Goal: Task Accomplishment & Management: Complete application form

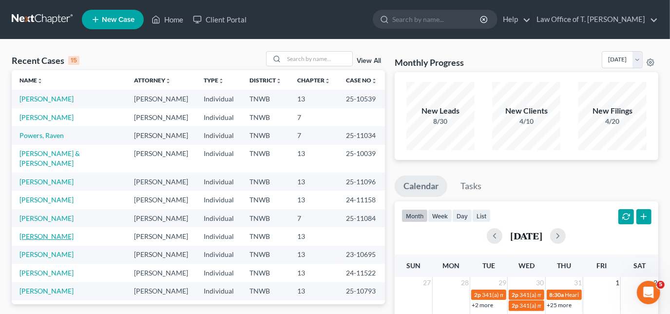
click at [61, 232] on link "[PERSON_NAME]" at bounding box center [46, 236] width 54 height 8
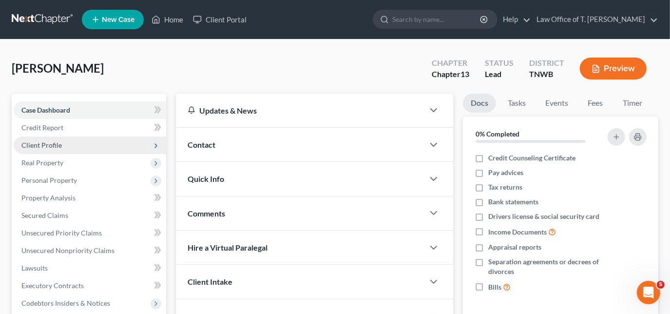
click at [56, 143] on span "Client Profile" at bounding box center [41, 145] width 40 height 8
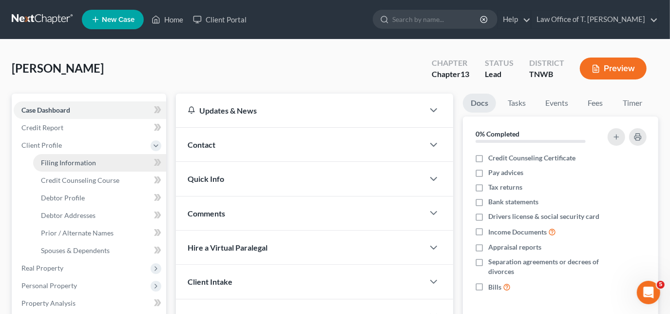
click at [65, 157] on link "Filing Information" at bounding box center [99, 163] width 133 height 18
select select "1"
select select "0"
select select "3"
select select "44"
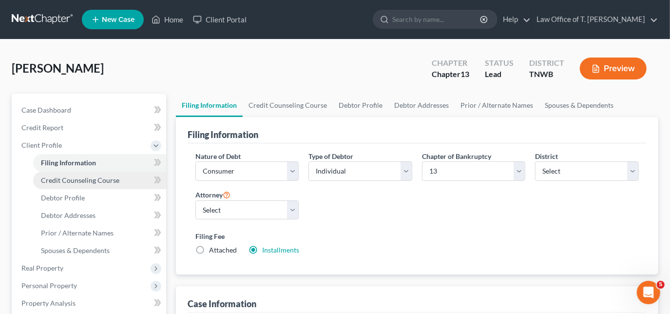
click at [66, 177] on span "Credit Counseling Course" at bounding box center [80, 180] width 78 height 8
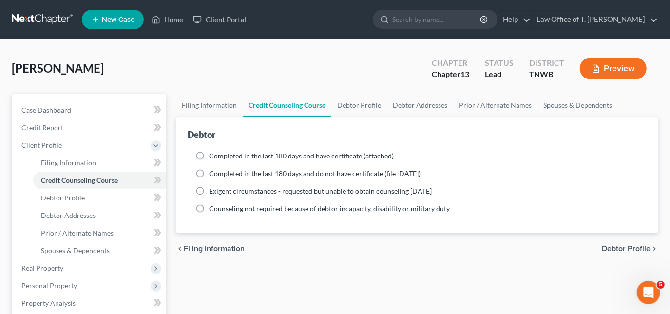
click at [209, 154] on label "Completed in the last 180 days and have certificate (attached)" at bounding box center [301, 156] width 185 height 10
click at [213, 154] on input "Completed in the last 180 days and have certificate (attached)" at bounding box center [216, 154] width 6 height 6
radio input "true"
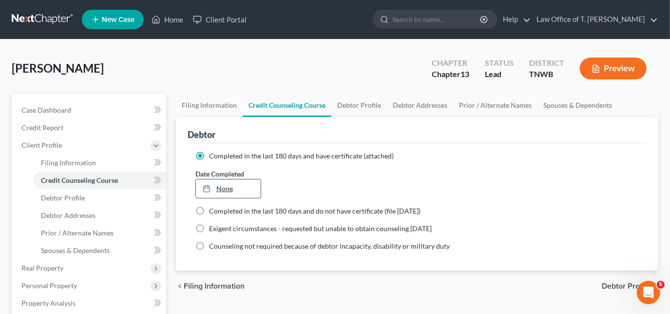
type input "[DATE]"
click at [223, 187] on link "[DATE]" at bounding box center [228, 188] width 65 height 19
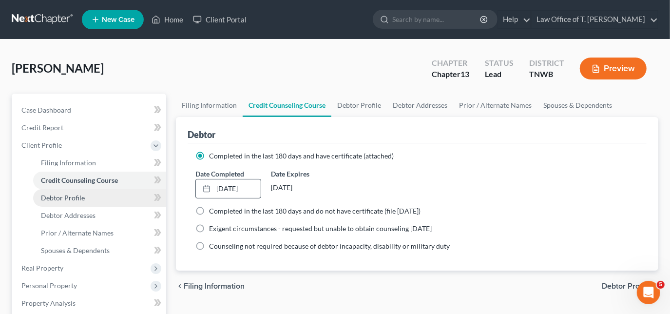
click at [78, 199] on span "Debtor Profile" at bounding box center [63, 197] width 44 height 8
select select "0"
select select "3"
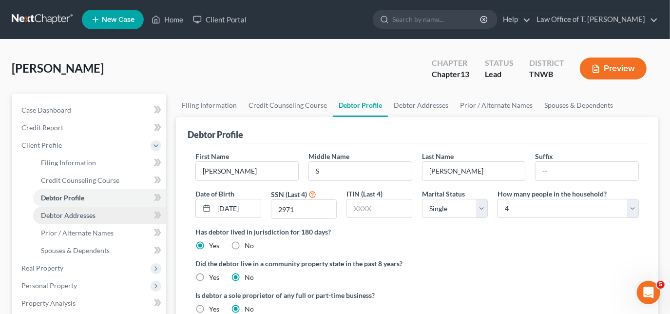
click at [60, 221] on link "Debtor Addresses" at bounding box center [99, 216] width 133 height 18
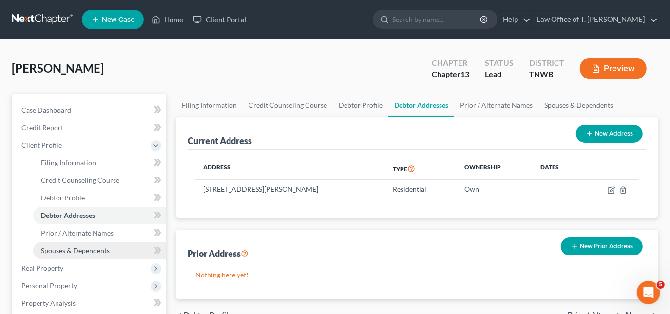
click at [66, 249] on span "Spouses & Dependents" at bounding box center [75, 250] width 69 height 8
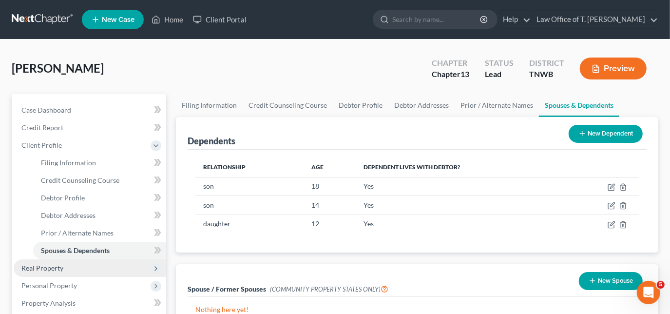
click at [62, 268] on span "Real Property" at bounding box center [42, 268] width 42 height 8
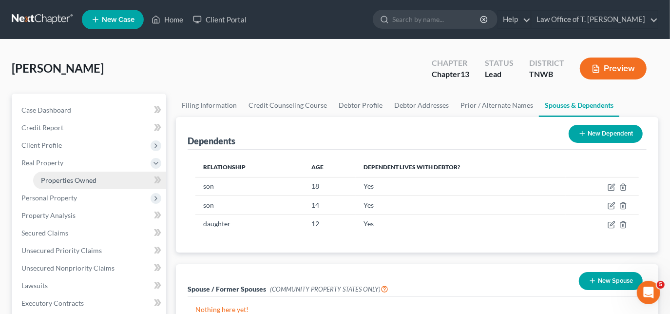
click at [73, 181] on span "Properties Owned" at bounding box center [69, 180] width 56 height 8
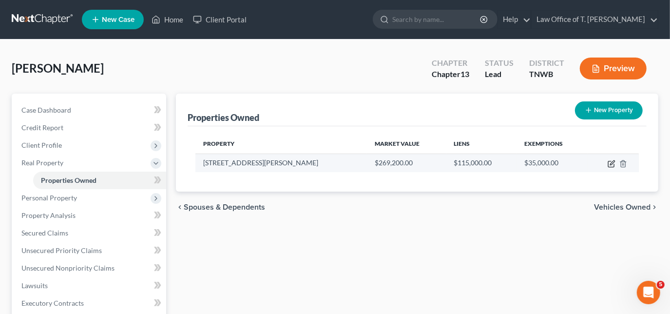
click at [608, 164] on icon "button" at bounding box center [611, 164] width 8 height 8
select select "44"
select select "0"
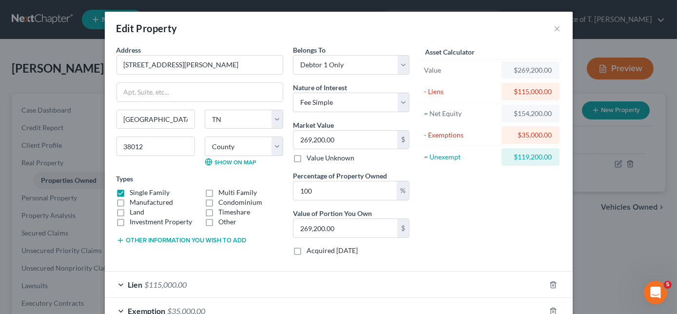
click at [122, 280] on div "Lien $115,000.00" at bounding box center [325, 284] width 440 height 26
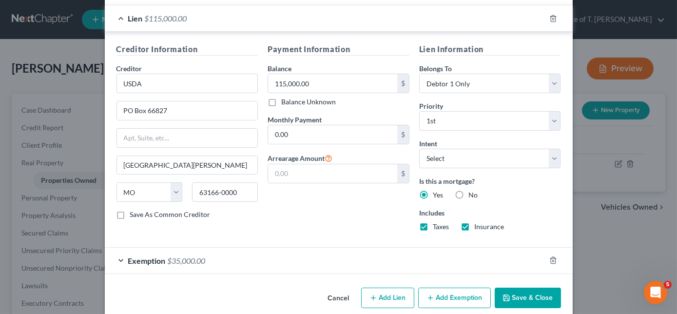
scroll to position [277, 0]
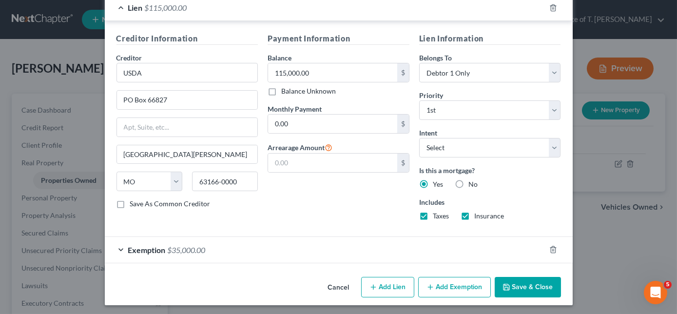
click at [553, 285] on button "Save & Close" at bounding box center [527, 287] width 66 height 20
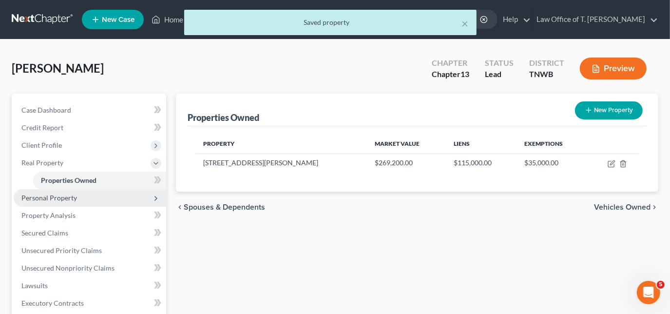
click at [115, 195] on span "Personal Property" at bounding box center [90, 198] width 152 height 18
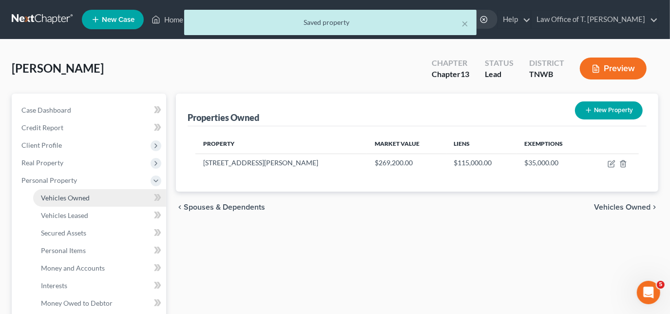
click at [91, 196] on link "Vehicles Owned" at bounding box center [99, 198] width 133 height 18
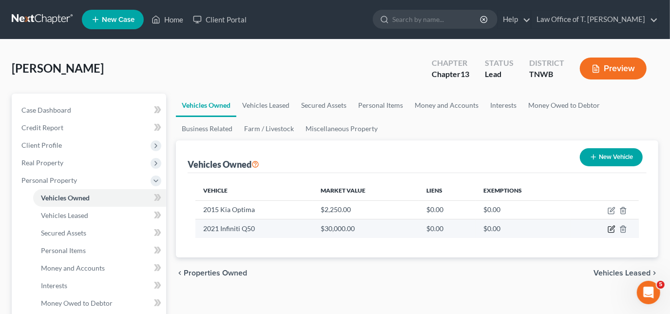
click at [609, 228] on icon "button" at bounding box center [611, 229] width 8 height 8
select select "0"
select select "5"
select select "2"
select select "0"
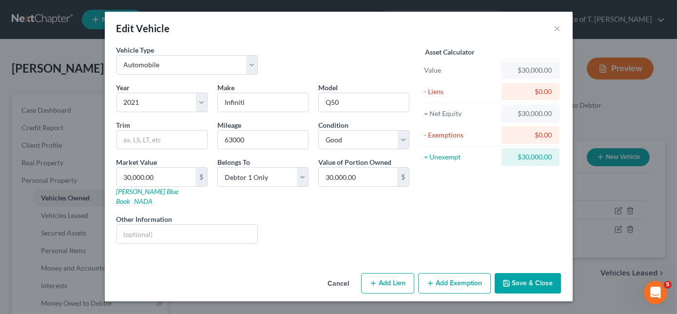
click at [393, 273] on button "Add Lien" at bounding box center [387, 283] width 53 height 20
select select "0"
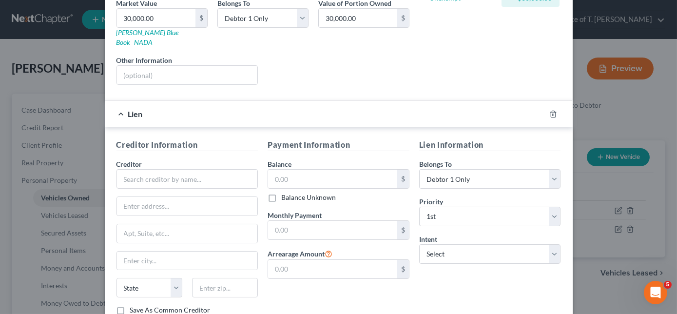
scroll to position [159, 0]
click at [155, 170] on input "text" at bounding box center [187, 178] width 142 height 19
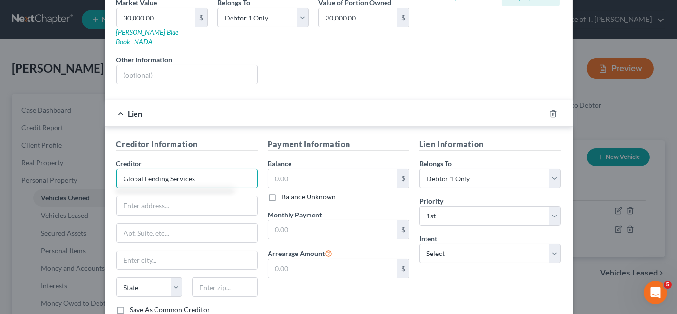
type input "Global Lending Services"
type input "PO Box 970"
type input "Wilmington"
select select "36"
type input "35177"
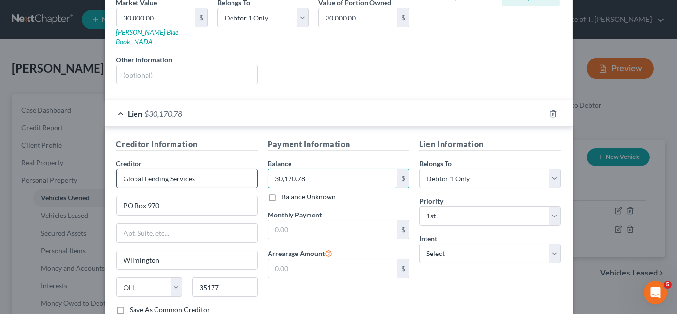
type input "30,170.78"
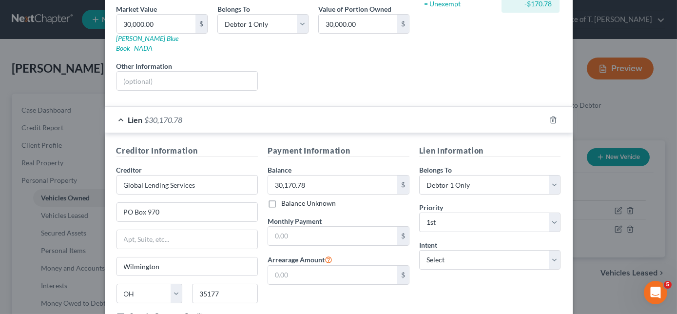
scroll to position [216, 0]
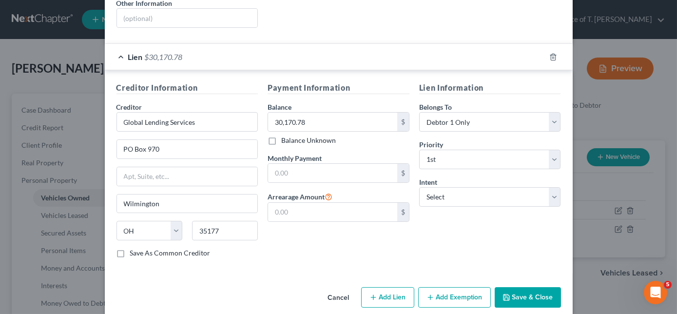
click at [541, 287] on button "Save & Close" at bounding box center [527, 297] width 66 height 20
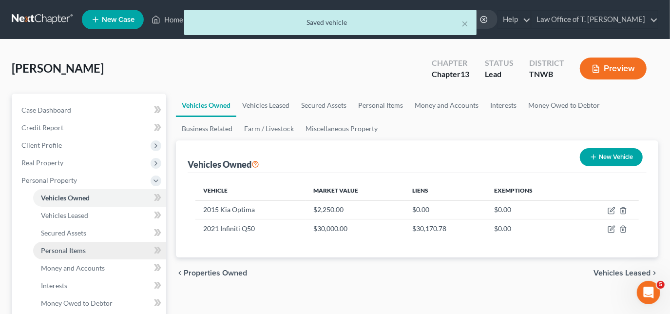
click at [74, 247] on span "Personal Items" at bounding box center [63, 250] width 45 height 8
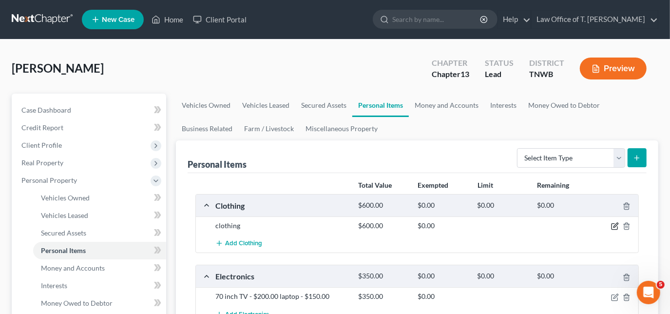
click at [613, 227] on icon "button" at bounding box center [615, 226] width 8 height 8
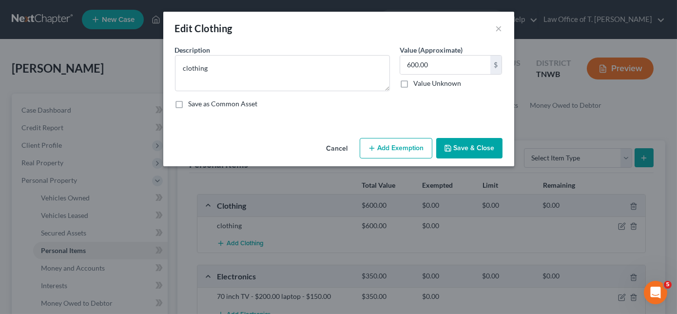
click at [400, 148] on button "Add Exemption" at bounding box center [396, 148] width 73 height 20
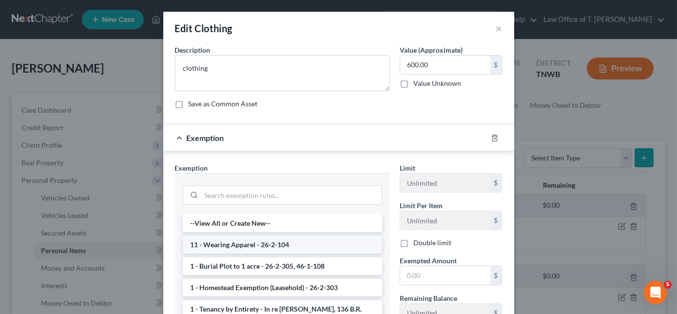
click at [256, 240] on li "11 - Wearing Apparel - 26-2-104" at bounding box center [282, 245] width 199 height 18
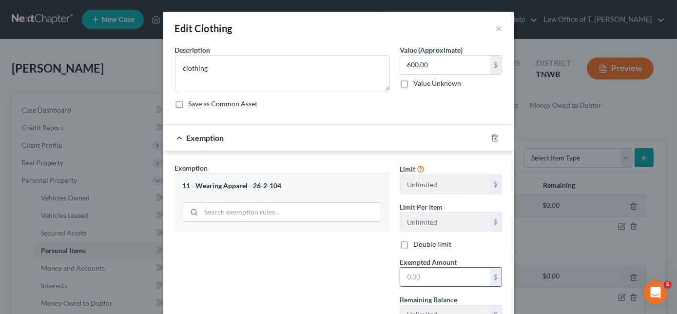
click at [422, 274] on input "text" at bounding box center [445, 276] width 90 height 19
type input "600.00"
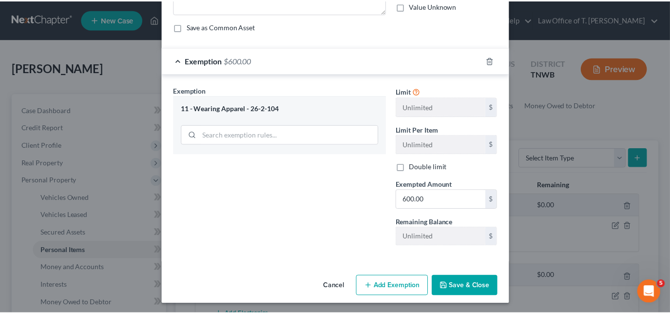
scroll to position [78, 0]
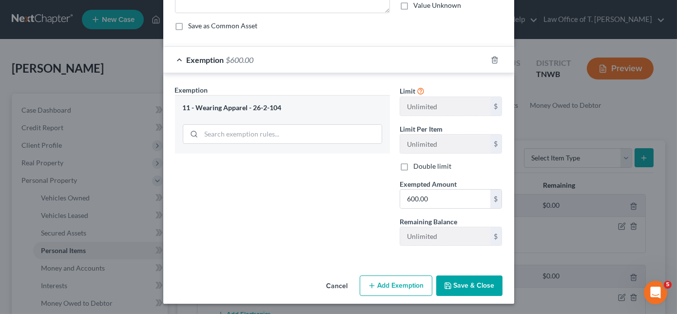
click at [466, 285] on button "Save & Close" at bounding box center [469, 285] width 66 height 20
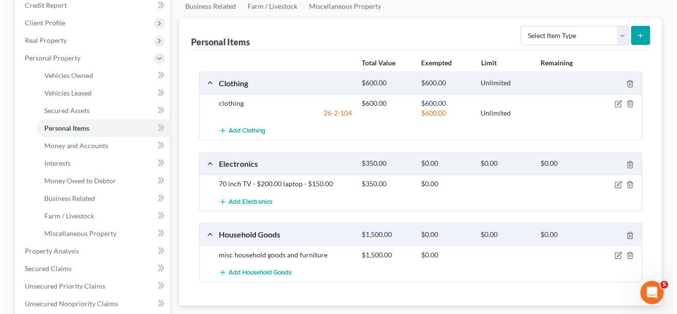
scroll to position [124, 0]
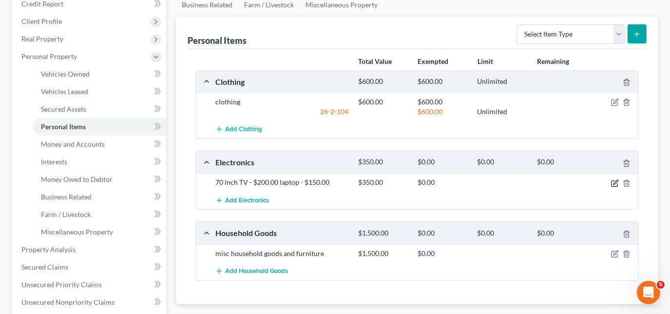
click at [614, 182] on icon "button" at bounding box center [615, 182] width 4 height 4
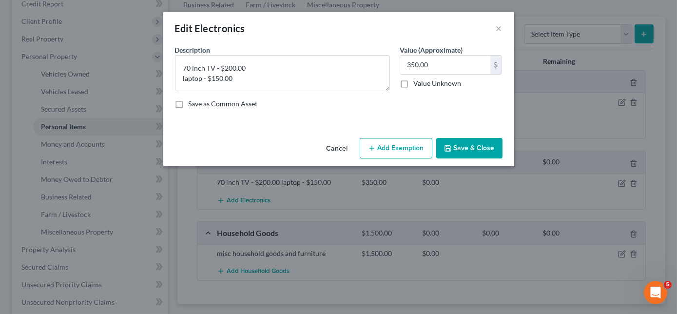
click at [406, 144] on button "Add Exemption" at bounding box center [396, 148] width 73 height 20
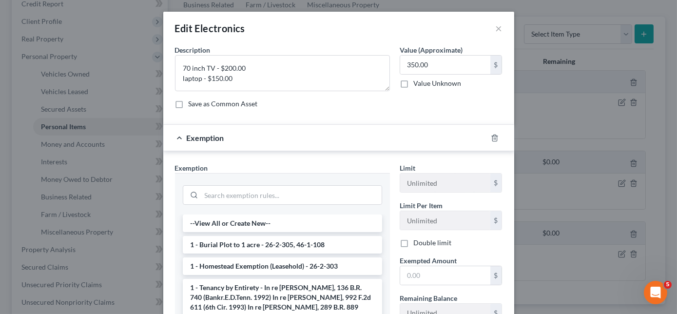
click at [377, 307] on div "--View All or Create New-- 1 - Burial Plot to 1 acre - 26-2-305, 46-1-108 1 - H…" at bounding box center [282, 292] width 215 height 156
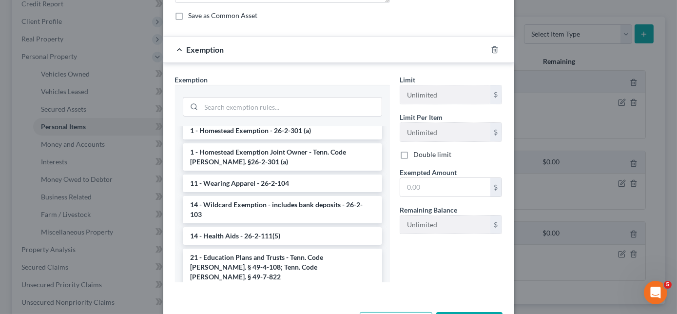
scroll to position [159, 0]
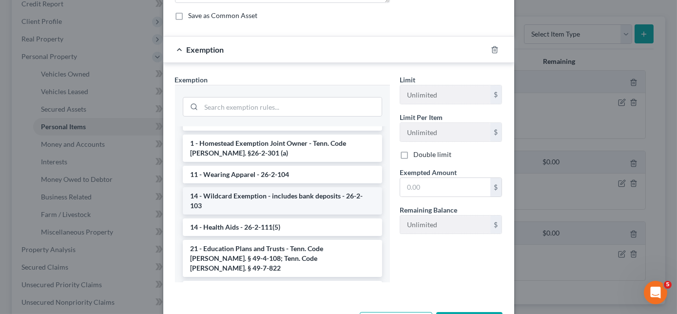
click at [290, 192] on li "14 - Wildcard Exemption - includes bank deposits - 26-2-103" at bounding box center [282, 200] width 199 height 27
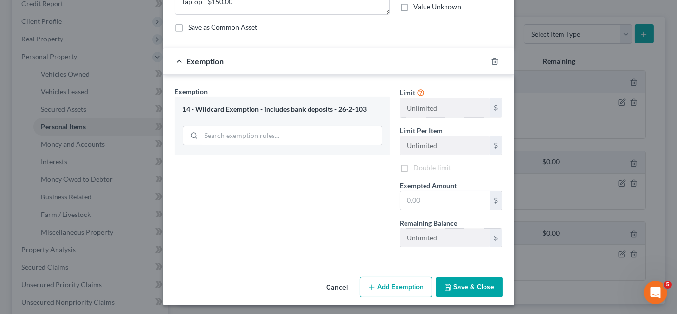
scroll to position [78, 0]
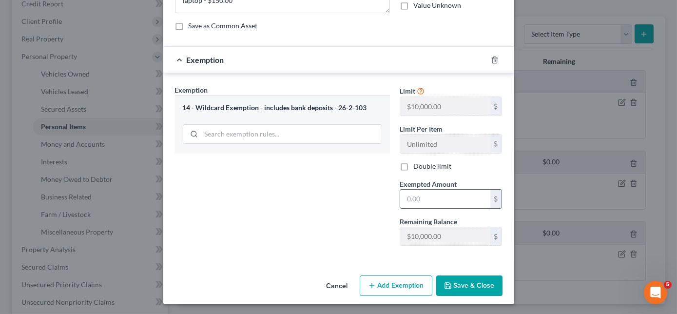
click at [416, 197] on input "text" at bounding box center [445, 198] width 90 height 19
type input "350.00"
click at [473, 281] on button "Save & Close" at bounding box center [469, 285] width 66 height 20
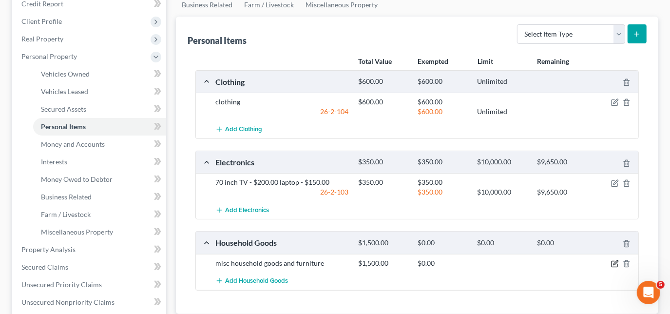
click at [615, 265] on icon "button" at bounding box center [614, 264] width 6 height 6
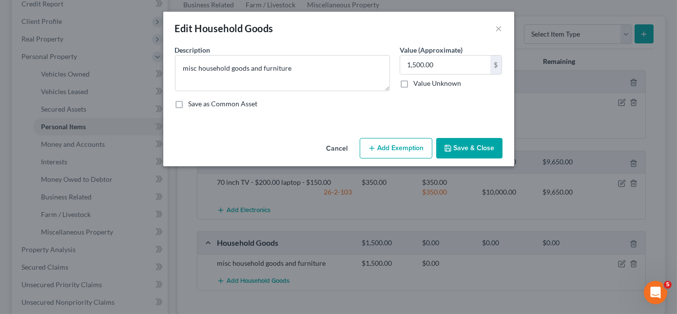
click at [465, 148] on button "Save & Close" at bounding box center [469, 148] width 66 height 20
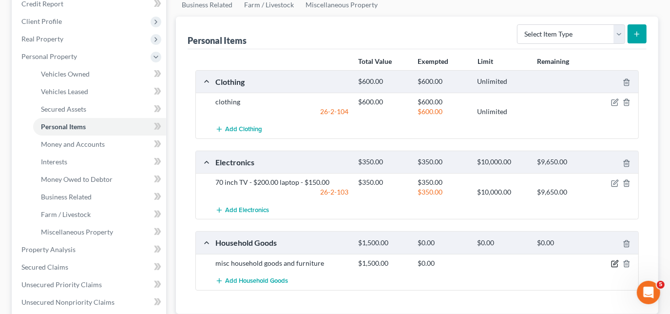
click at [613, 260] on icon "button" at bounding box center [615, 264] width 8 height 8
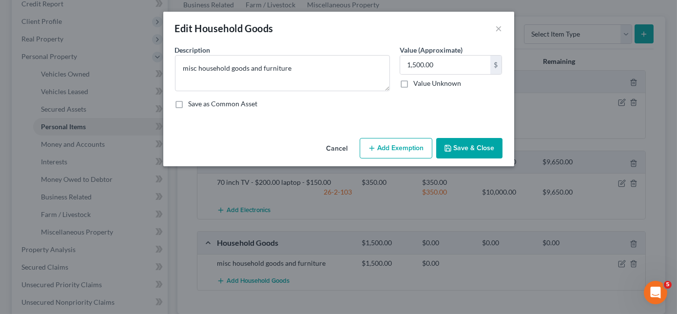
click at [398, 146] on button "Add Exemption" at bounding box center [396, 148] width 73 height 20
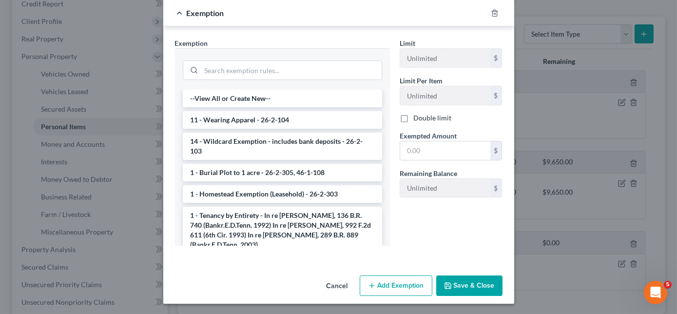
scroll to position [125, 0]
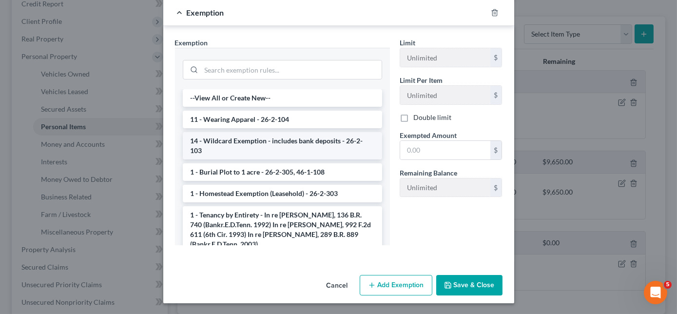
click at [267, 139] on li "14 - Wildcard Exemption - includes bank deposits - 26-2-103" at bounding box center [282, 145] width 199 height 27
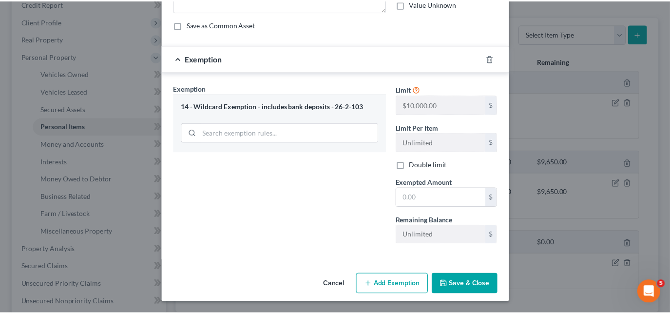
scroll to position [78, 0]
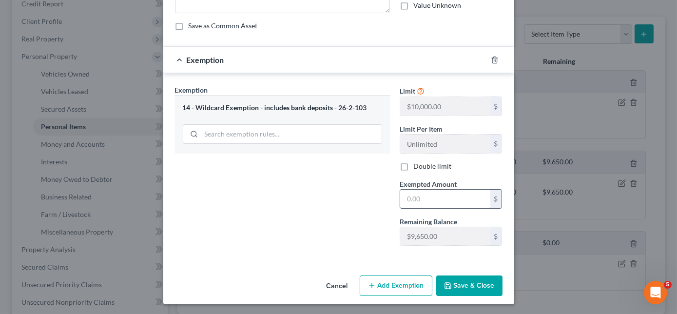
click at [409, 196] on input "text" at bounding box center [445, 198] width 90 height 19
type input "1,500.00"
click at [479, 283] on button "Save & Close" at bounding box center [469, 285] width 66 height 20
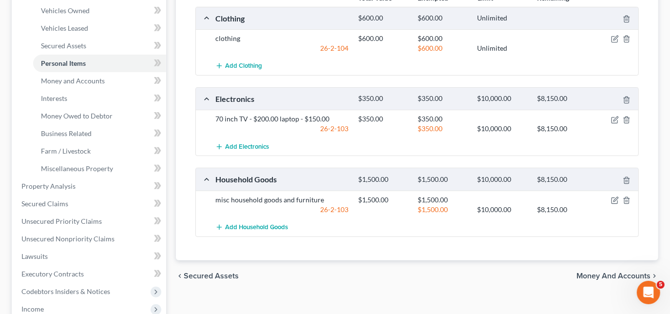
scroll to position [195, 0]
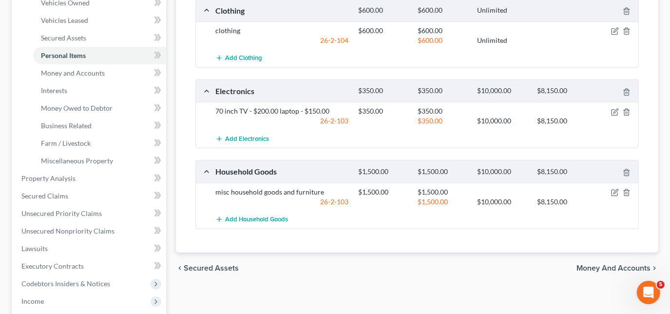
click at [627, 265] on span "Money and Accounts" at bounding box center [613, 268] width 74 height 8
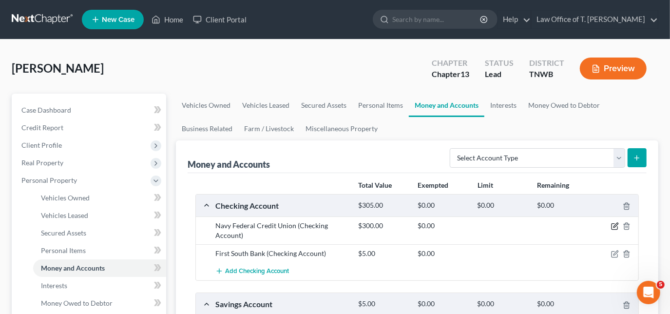
click at [614, 228] on icon "button" at bounding box center [615, 226] width 8 height 8
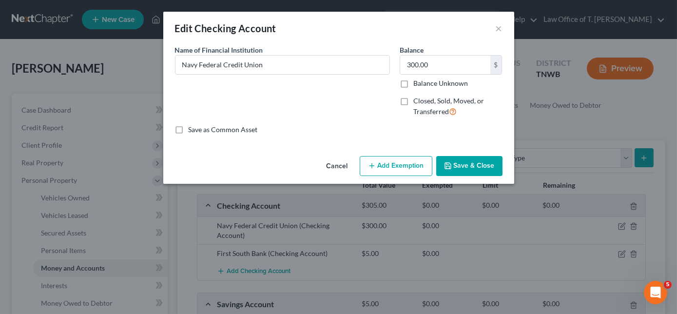
click at [408, 170] on button "Add Exemption" at bounding box center [396, 166] width 73 height 20
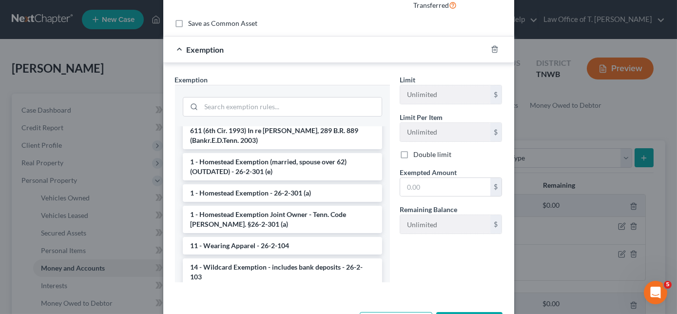
scroll to position [118, 0]
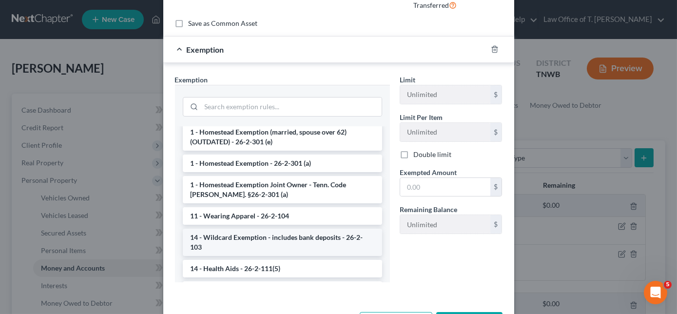
click at [316, 231] on li "14 - Wildcard Exemption - includes bank deposits - 26-2-103" at bounding box center [282, 241] width 199 height 27
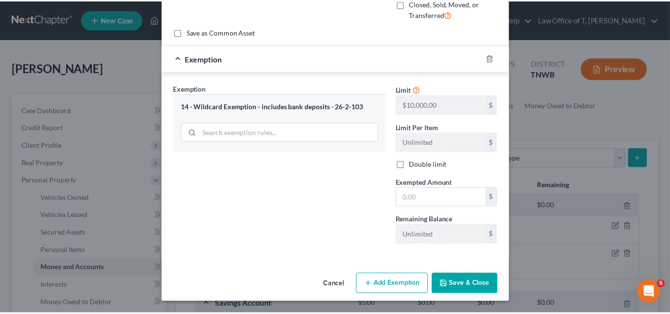
scroll to position [96, 0]
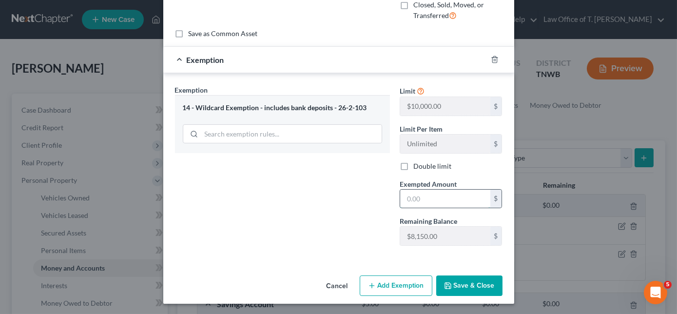
click at [419, 197] on input "text" at bounding box center [445, 198] width 90 height 19
type input "300.00"
click at [465, 281] on button "Save & Close" at bounding box center [469, 285] width 66 height 20
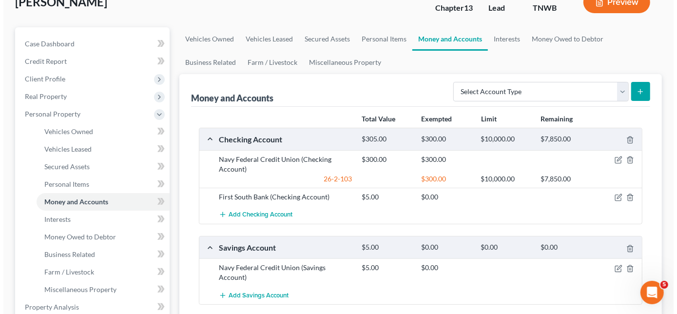
scroll to position [71, 0]
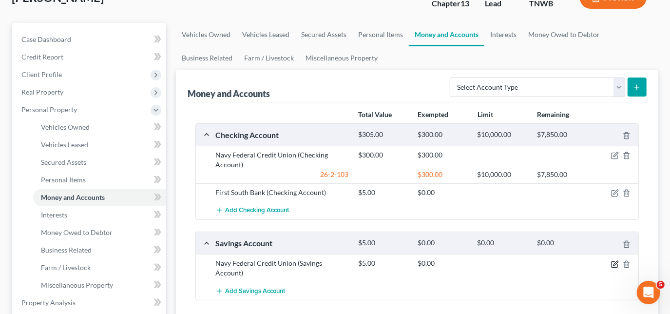
click at [614, 262] on icon "button" at bounding box center [615, 264] width 8 height 8
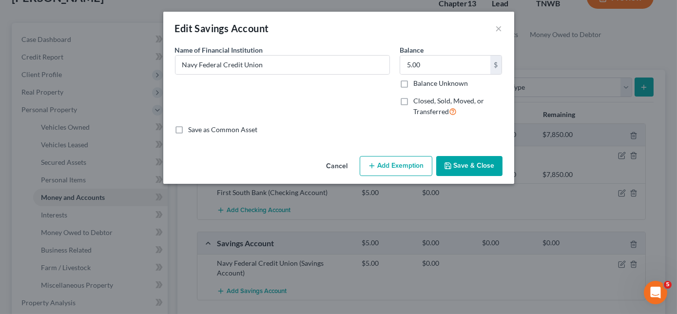
click at [386, 169] on button "Add Exemption" at bounding box center [396, 166] width 73 height 20
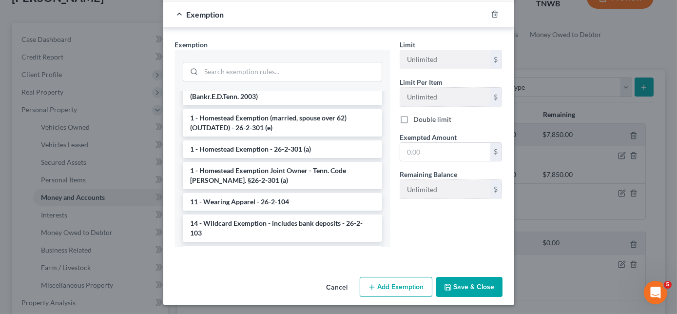
scroll to position [124, 0]
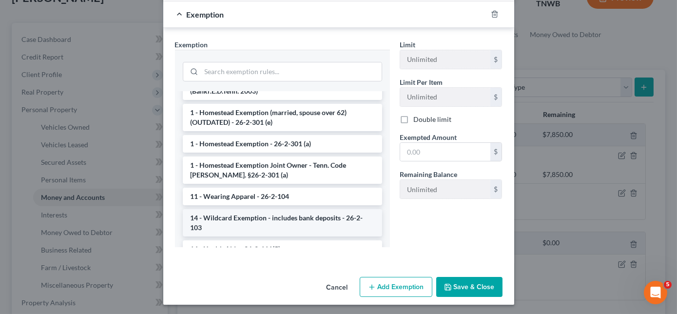
click at [317, 209] on li "14 - Wildcard Exemption - includes bank deposits - 26-2-103" at bounding box center [282, 222] width 199 height 27
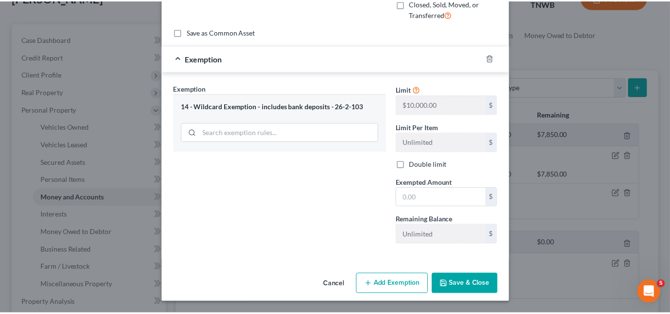
scroll to position [96, 0]
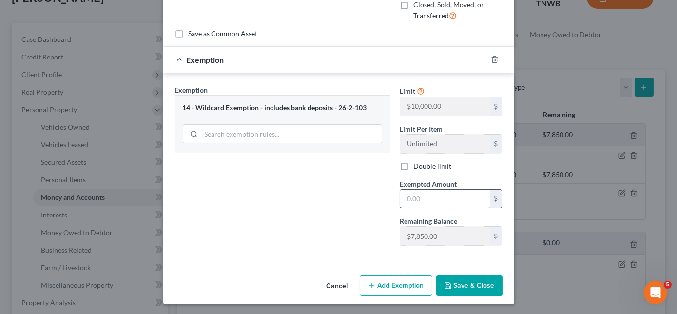
click at [417, 197] on input "text" at bounding box center [445, 198] width 90 height 19
type input "5.00"
click at [479, 277] on button "Save & Close" at bounding box center [469, 285] width 66 height 20
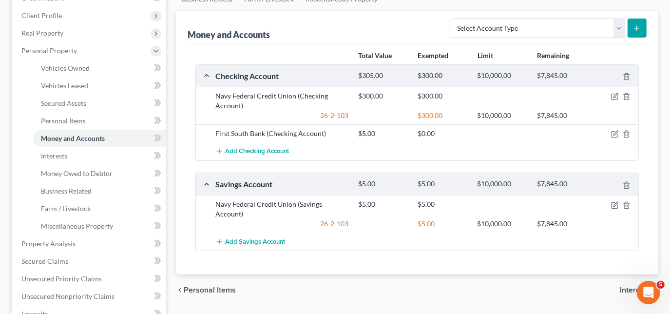
scroll to position [189, 0]
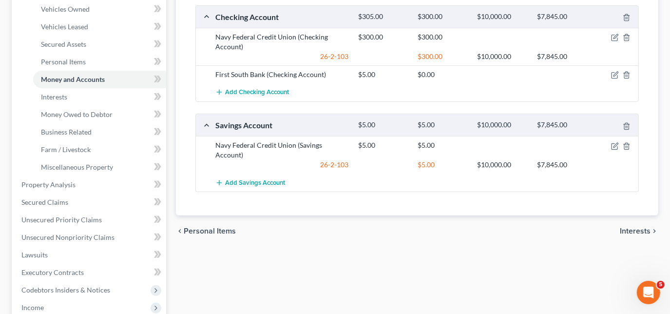
click at [630, 227] on span "Interests" at bounding box center [635, 231] width 31 height 8
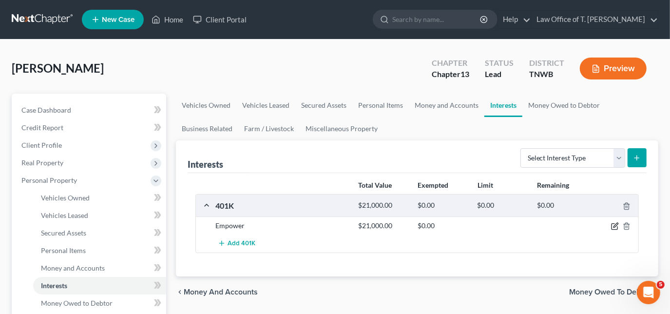
click at [612, 226] on icon "button" at bounding box center [615, 226] width 8 height 8
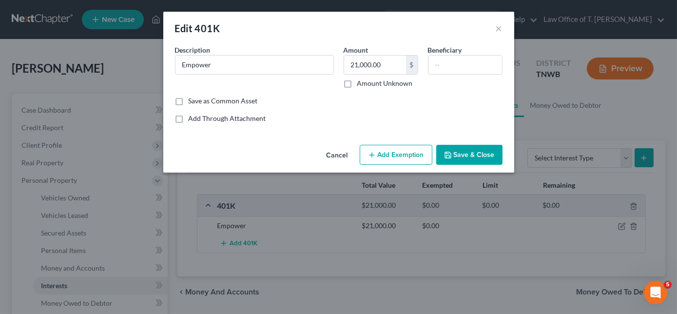
click at [414, 153] on button "Add Exemption" at bounding box center [396, 155] width 73 height 20
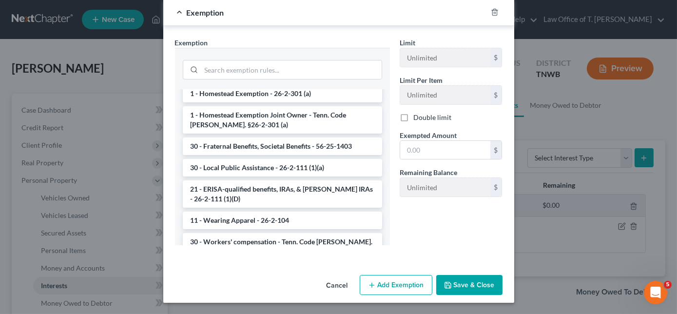
scroll to position [661, 0]
click at [326, 183] on li "21 - ERISA-qualified benefits, IRAs, & [PERSON_NAME] IRAs - 26-2-111 (1)(D)" at bounding box center [282, 193] width 199 height 27
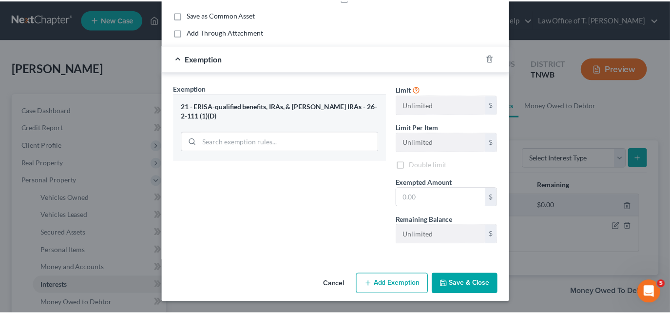
scroll to position [84, 0]
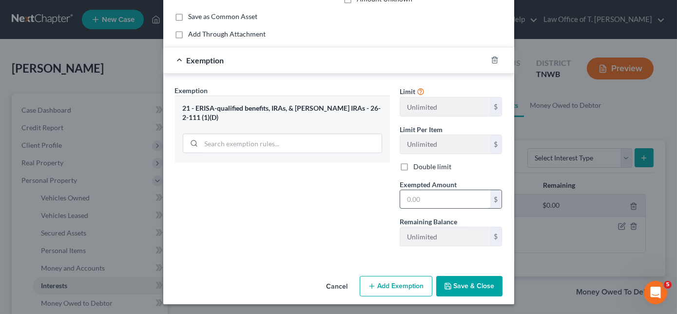
click at [430, 197] on input "text" at bounding box center [445, 199] width 90 height 19
type input "21,000.00"
click at [479, 286] on button "Save & Close" at bounding box center [469, 286] width 66 height 20
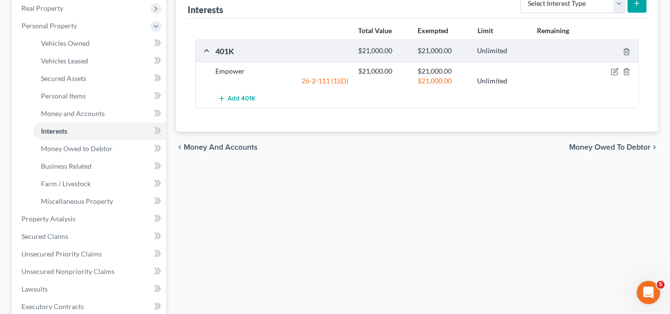
scroll to position [159, 0]
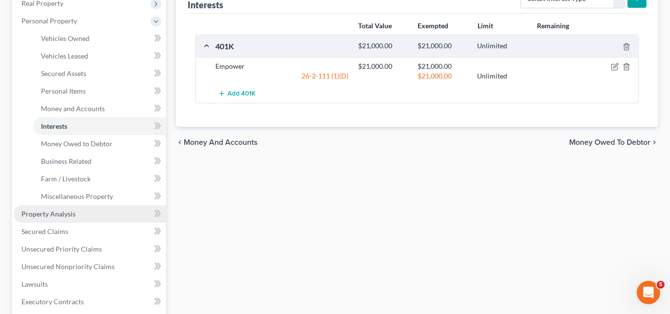
click at [62, 215] on span "Property Analysis" at bounding box center [48, 213] width 54 height 8
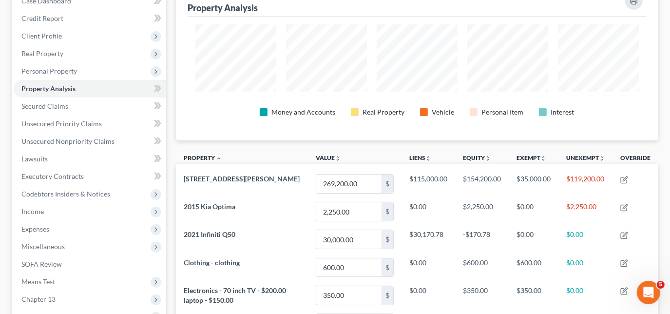
scroll to position [112, 0]
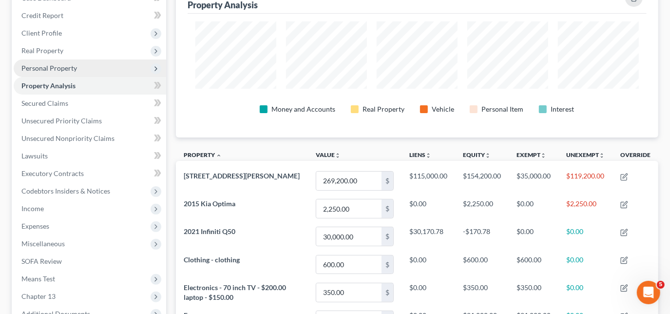
click at [62, 67] on span "Personal Property" at bounding box center [49, 68] width 56 height 8
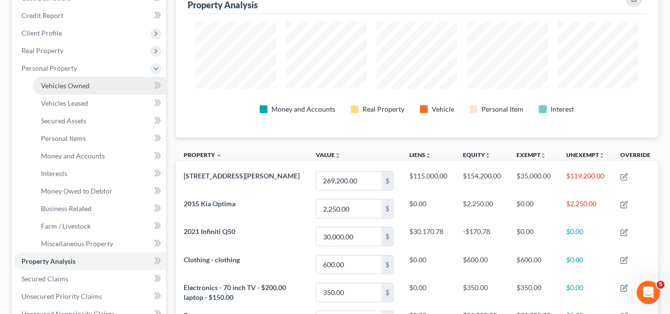
click at [67, 87] on span "Vehicles Owned" at bounding box center [65, 85] width 49 height 8
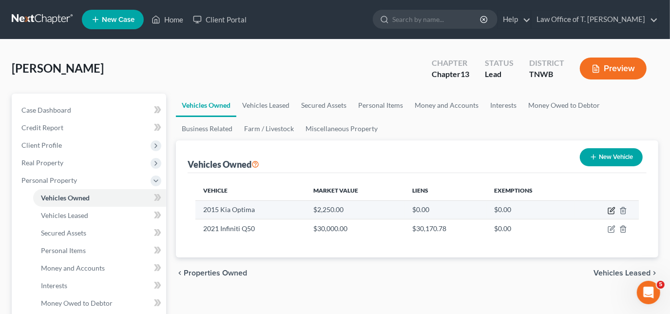
click at [612, 211] on icon "button" at bounding box center [611, 211] width 8 height 8
select select "0"
select select "11"
select select "2"
select select "0"
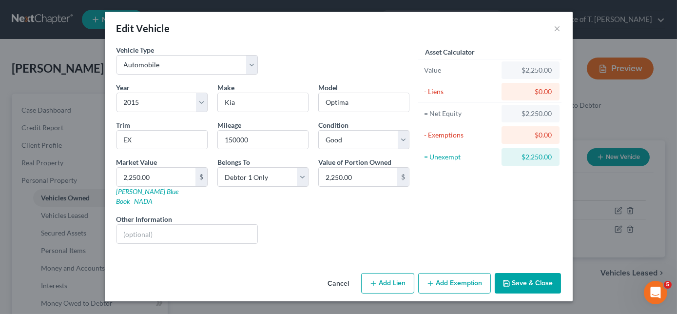
click at [450, 273] on button "Add Exemption" at bounding box center [454, 283] width 73 height 20
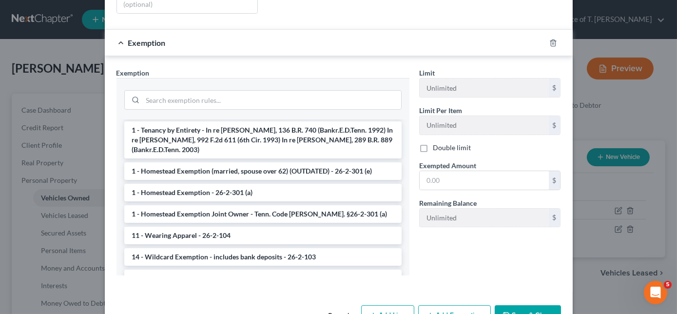
scroll to position [71, 0]
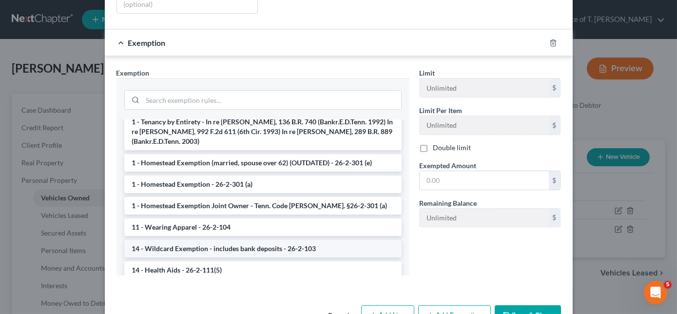
click at [305, 240] on li "14 - Wildcard Exemption - includes bank deposits - 26-2-103" at bounding box center [262, 249] width 277 height 18
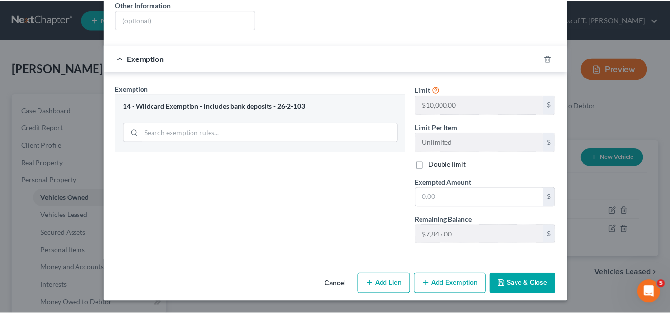
scroll to position [202, 0]
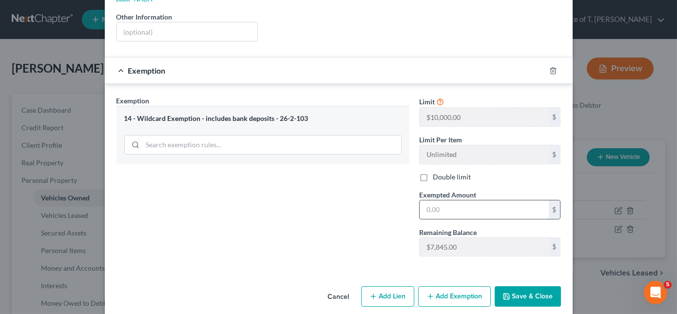
click at [452, 200] on input "text" at bounding box center [483, 209] width 129 height 19
type input "2,250.00"
click at [534, 286] on button "Save & Close" at bounding box center [527, 296] width 66 height 20
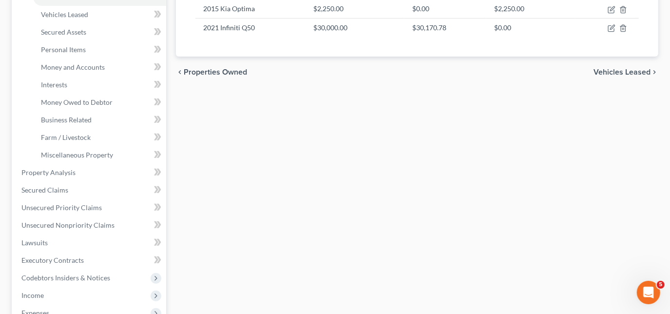
scroll to position [224, 0]
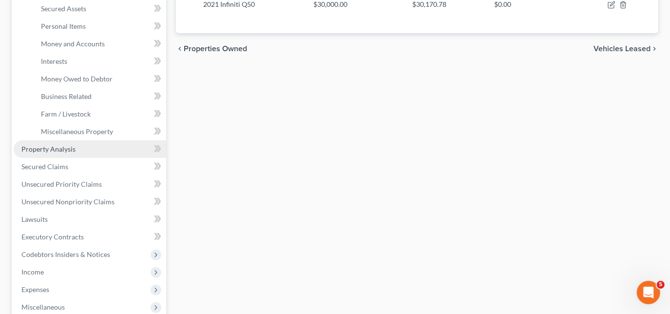
click at [64, 149] on span "Property Analysis" at bounding box center [48, 149] width 54 height 8
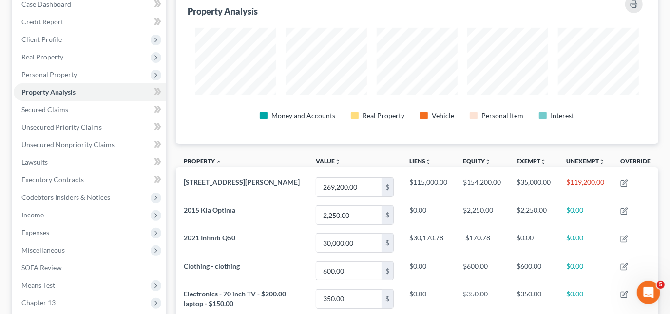
scroll to position [88, 0]
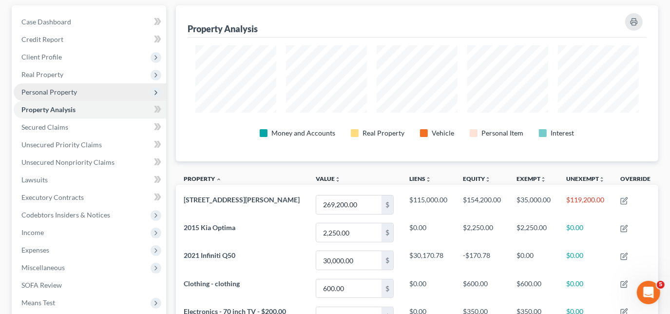
click at [62, 88] on span "Personal Property" at bounding box center [49, 92] width 56 height 8
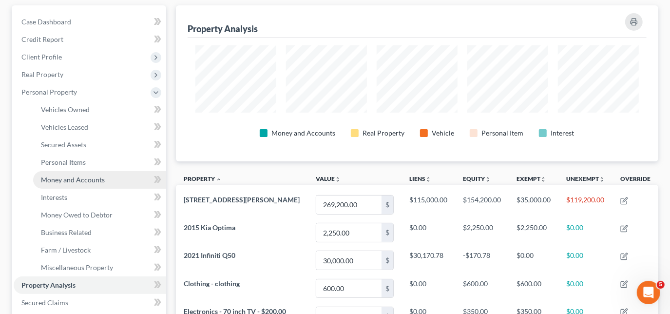
click at [86, 177] on span "Money and Accounts" at bounding box center [73, 179] width 64 height 8
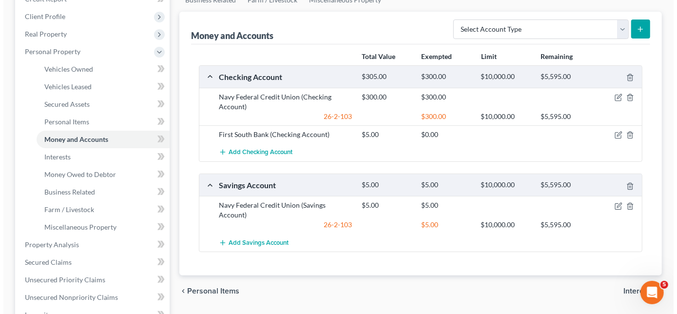
scroll to position [141, 0]
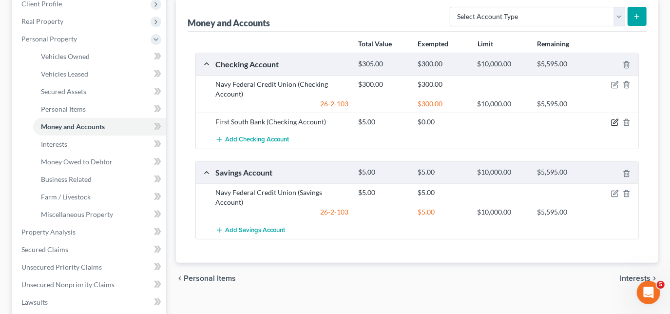
click at [615, 120] on icon "button" at bounding box center [615, 122] width 8 height 8
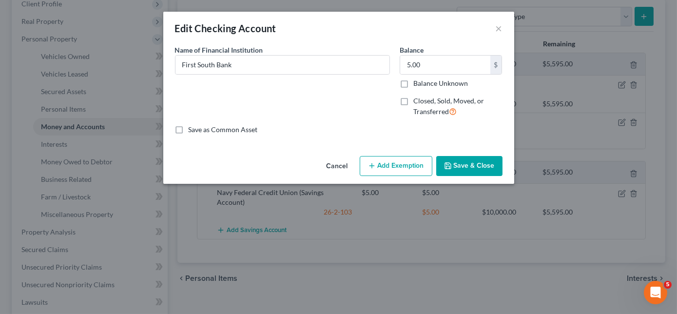
click at [402, 162] on button "Add Exemption" at bounding box center [396, 166] width 73 height 20
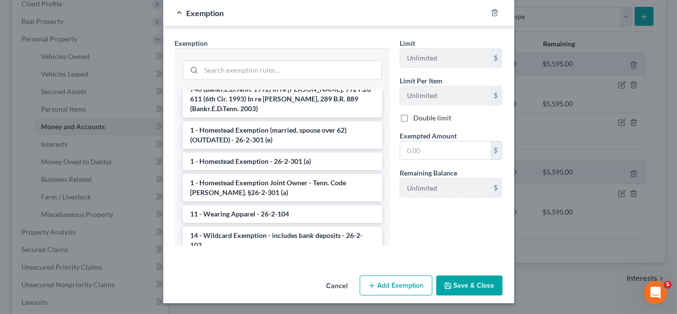
scroll to position [88, 0]
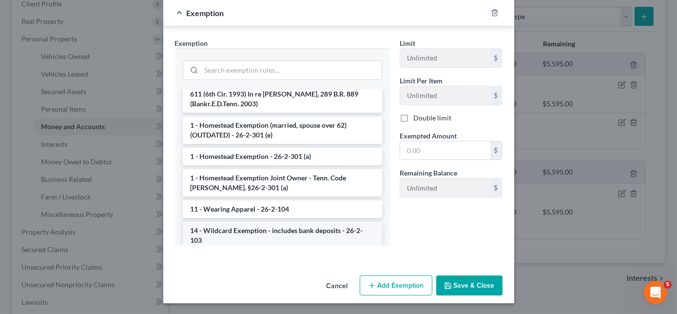
click at [324, 223] on li "14 - Wildcard Exemption - includes bank deposits - 26-2-103" at bounding box center [282, 235] width 199 height 27
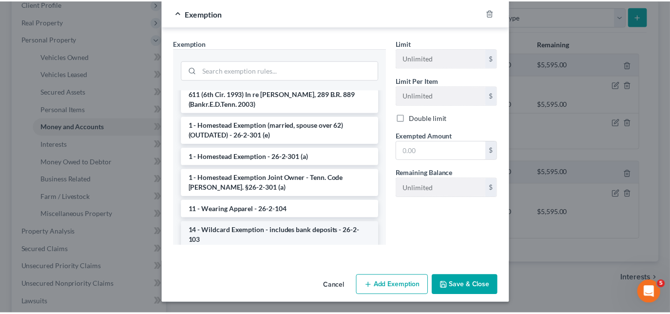
scroll to position [96, 0]
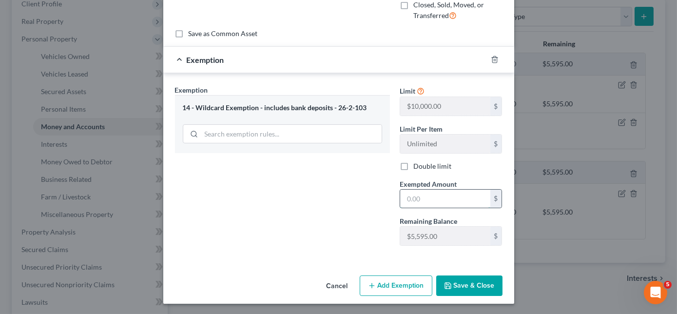
click at [429, 198] on input "text" at bounding box center [445, 198] width 90 height 19
type input "5.00"
click at [465, 281] on button "Save & Close" at bounding box center [469, 285] width 66 height 20
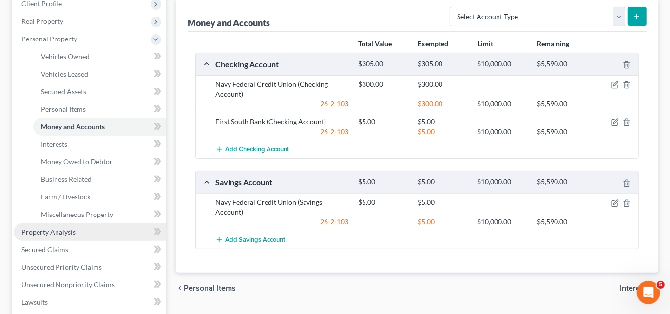
click at [82, 229] on link "Property Analysis" at bounding box center [90, 232] width 152 height 18
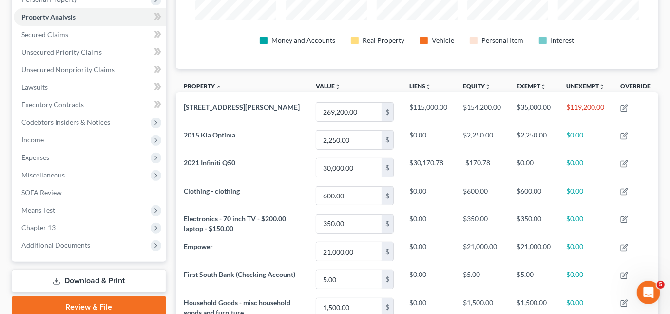
scroll to position [171, 0]
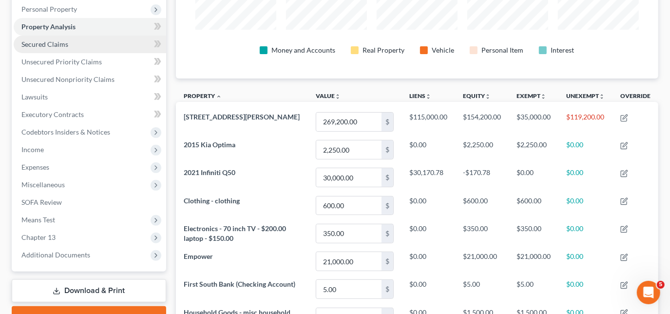
click at [55, 45] on span "Secured Claims" at bounding box center [44, 44] width 47 height 8
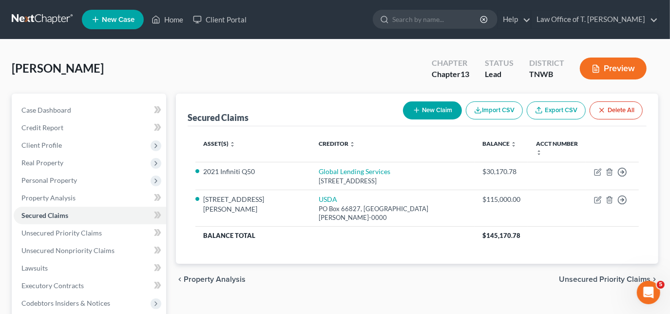
click at [435, 108] on button "New Claim" at bounding box center [432, 110] width 59 height 18
select select "0"
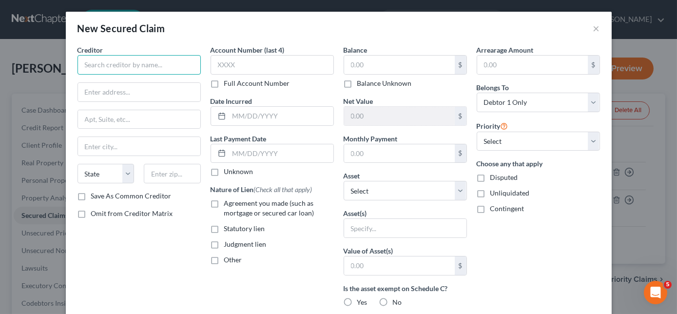
click at [179, 67] on input "text" at bounding box center [138, 64] width 123 height 19
type input "Credit Central"
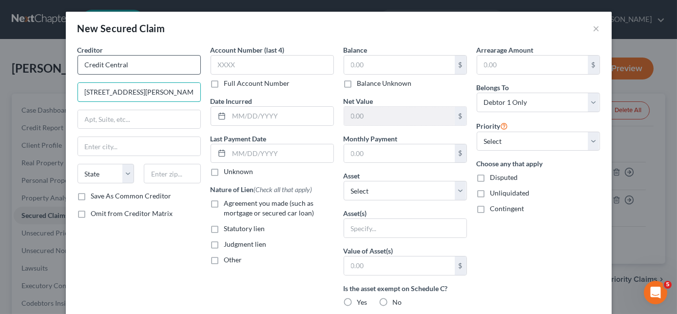
type input "[STREET_ADDRESS][PERSON_NAME]"
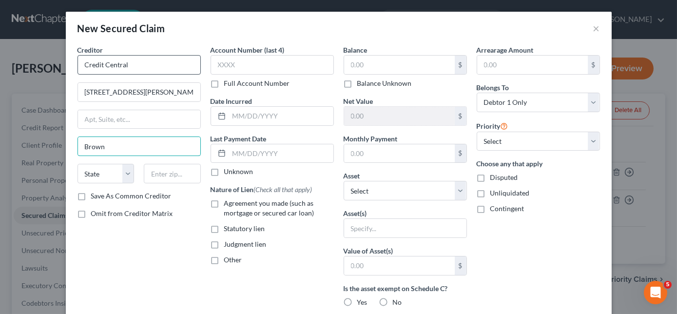
type input "[GEOGRAPHIC_DATA]"
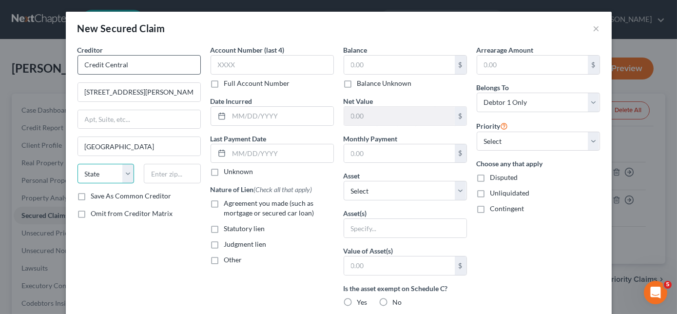
select select "44"
type input "38012"
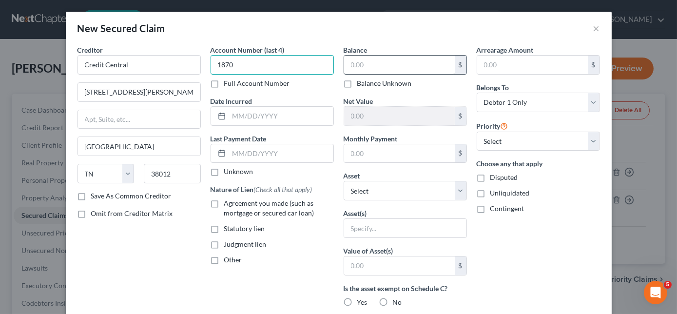
type input "1870"
click at [362, 63] on input "text" at bounding box center [399, 65] width 111 height 19
type input "1,000.00"
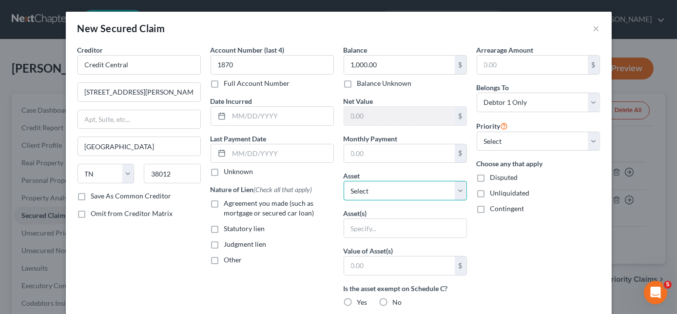
click at [402, 187] on select "Select Other Multiple Assets Navy Federal Credit Union (Checking Account) - $30…" at bounding box center [404, 190] width 123 height 19
select select "10"
click at [343, 181] on select "Select Other Multiple Assets Navy Federal Credit Union (Checking Account) - $30…" at bounding box center [404, 190] width 123 height 19
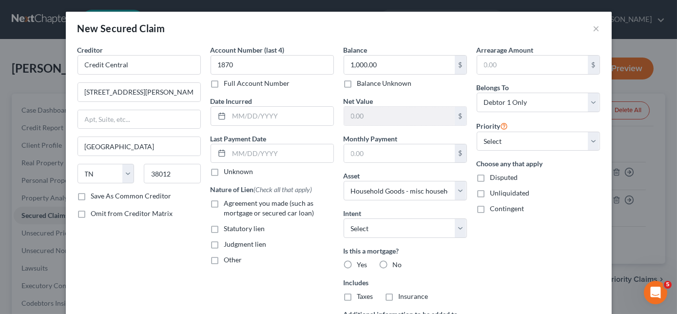
click at [393, 261] on label "No" at bounding box center [397, 265] width 9 height 10
click at [397, 261] on input "No" at bounding box center [400, 263] width 6 height 6
radio input "true"
click at [393, 293] on label "No" at bounding box center [397, 296] width 9 height 10
click at [397, 293] on input "No" at bounding box center [400, 294] width 6 height 6
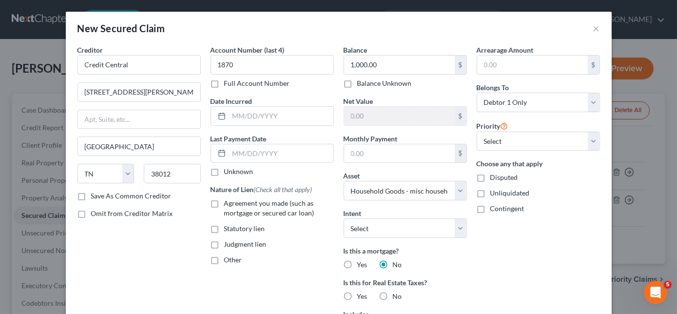
radio input "true"
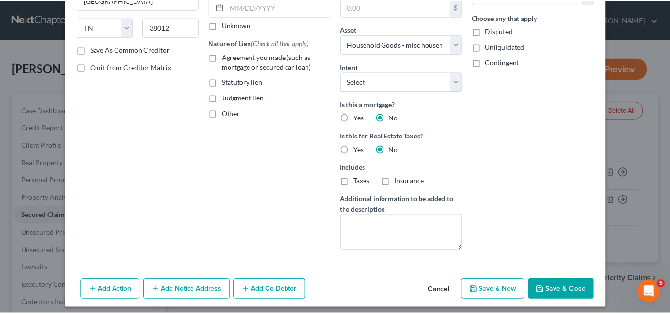
scroll to position [151, 0]
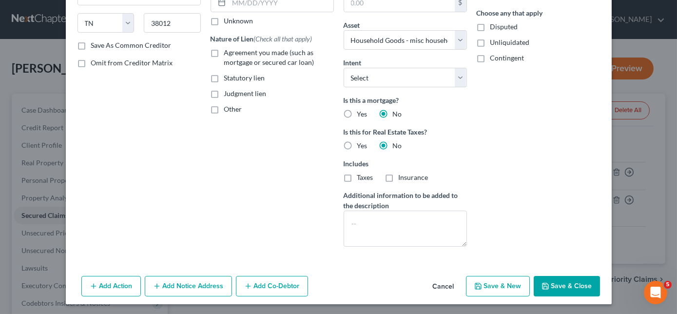
click at [557, 281] on button "Save & Close" at bounding box center [566, 286] width 66 height 20
select select
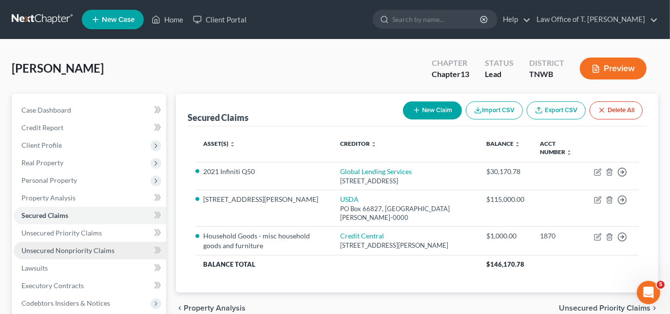
click at [92, 256] on link "Unsecured Nonpriority Claims" at bounding box center [90, 251] width 152 height 18
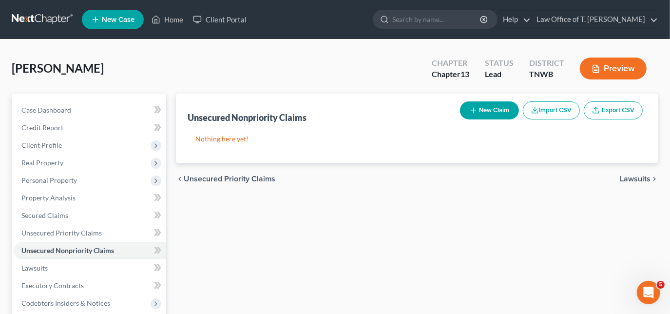
click at [486, 111] on button "New Claim" at bounding box center [489, 110] width 59 height 18
select select "0"
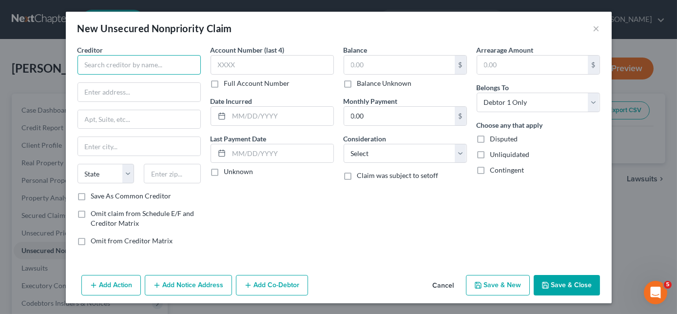
click at [174, 70] on input "text" at bounding box center [138, 64] width 123 height 19
type input "Advance Financial"
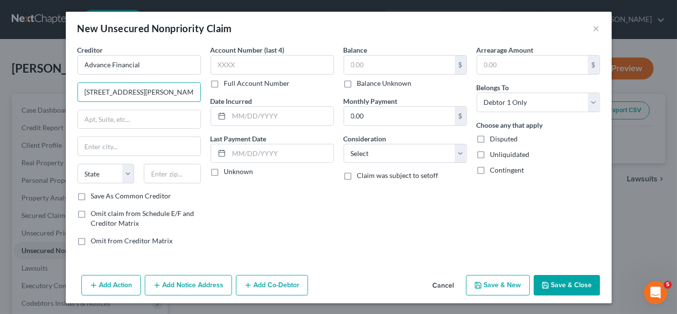
type input "[STREET_ADDRESS][PERSON_NAME]"
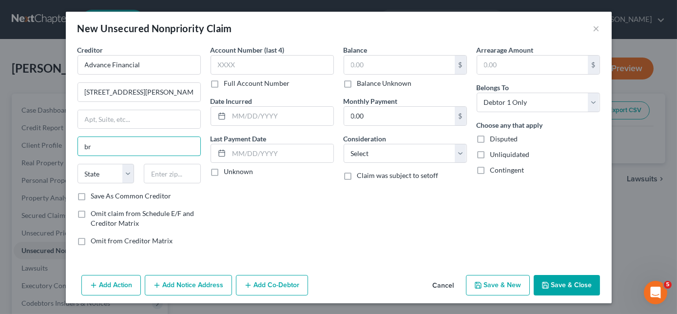
type input "b"
type input "[GEOGRAPHIC_DATA]"
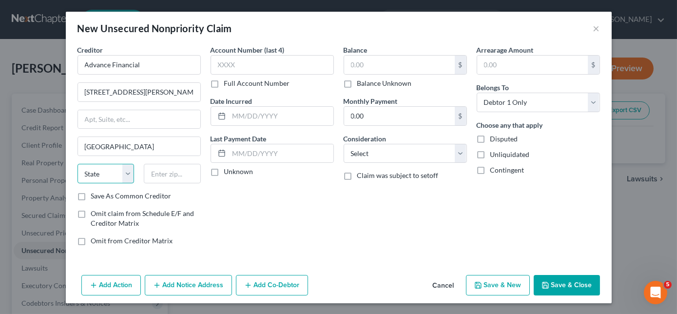
select select "44"
type input "38012"
type input "5,459.78"
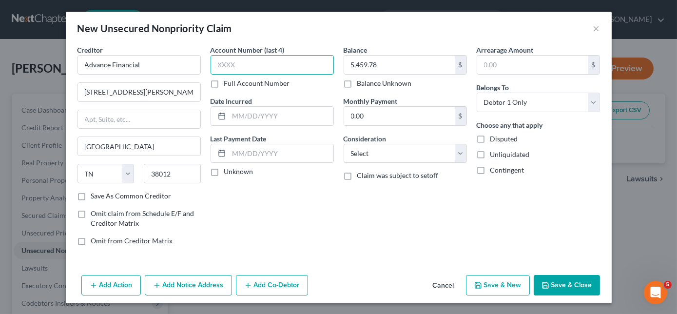
click at [284, 64] on input "text" at bounding box center [271, 64] width 123 height 19
type input "1945"
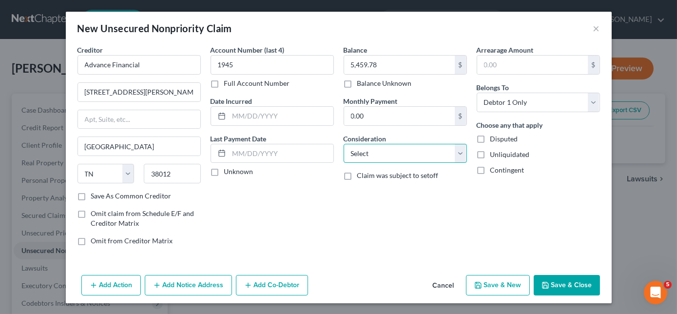
click at [379, 151] on select "Select Cable / Satellite Services Collection Agency Credit Card Debt Debt Couns…" at bounding box center [404, 153] width 123 height 19
select select "10"
click at [343, 144] on select "Select Cable / Satellite Services Collection Agency Credit Card Debt Debt Couns…" at bounding box center [404, 153] width 123 height 19
click at [555, 283] on button "Save & Close" at bounding box center [566, 285] width 66 height 20
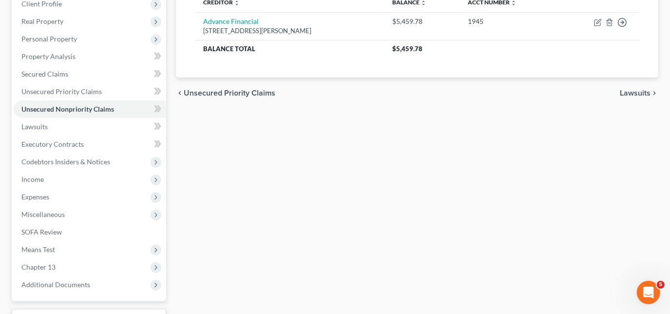
scroll to position [159, 0]
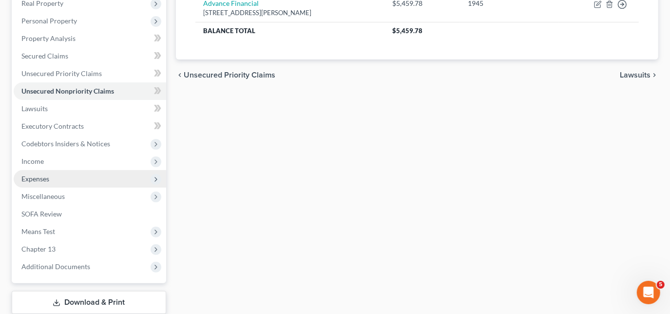
click at [56, 176] on span "Expenses" at bounding box center [90, 179] width 152 height 18
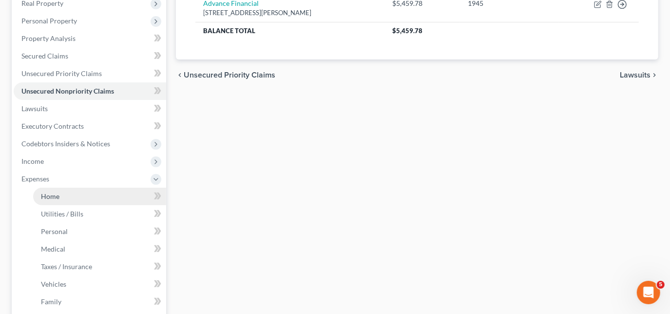
click at [53, 195] on span "Home" at bounding box center [50, 196] width 19 height 8
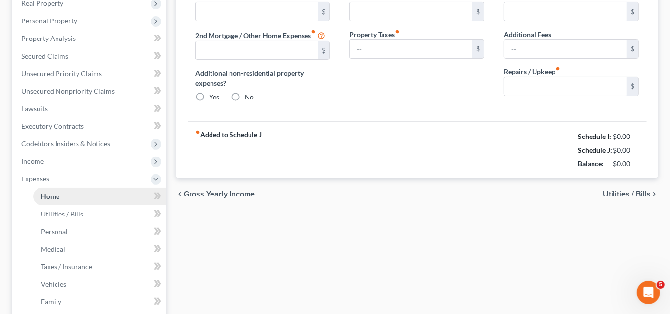
scroll to position [123, 0]
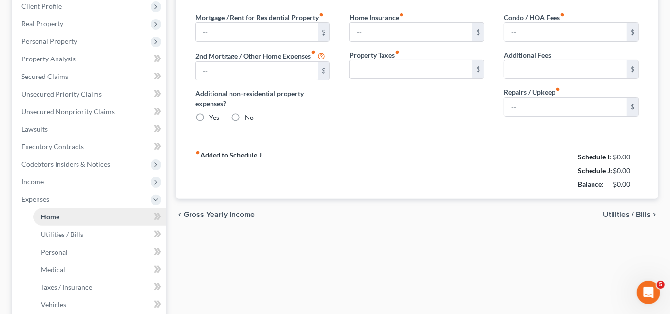
type input "0.00"
radio input "true"
type input "0.00"
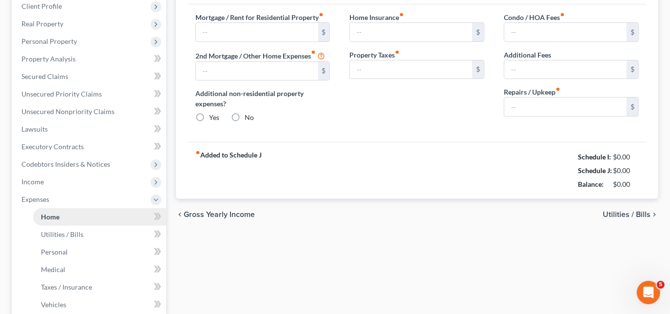
type input "0.00"
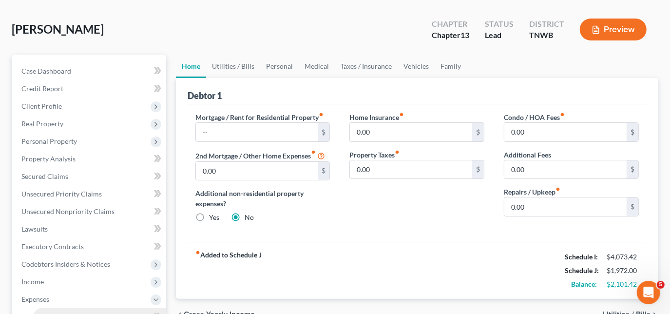
scroll to position [53, 0]
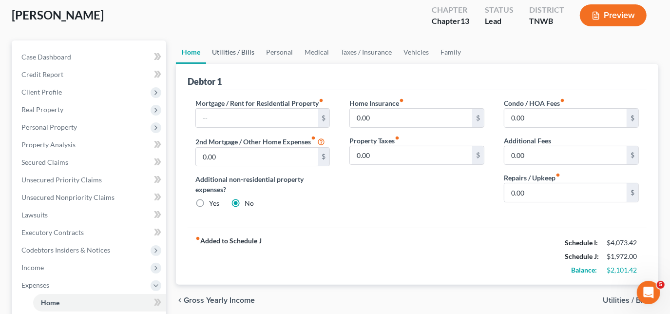
click at [228, 51] on link "Utilities / Bills" at bounding box center [233, 51] width 54 height 23
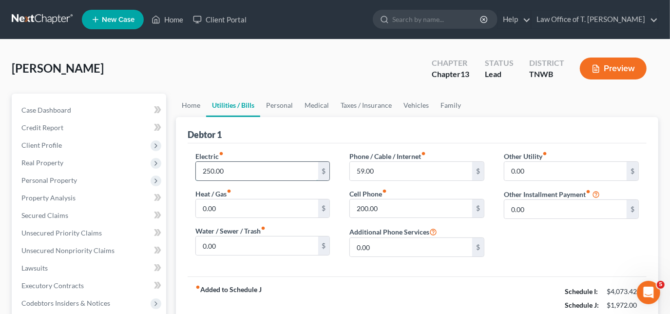
click at [234, 171] on input "250.00" at bounding box center [257, 171] width 122 height 19
type input "200.00"
click at [275, 107] on link "Personal" at bounding box center [279, 105] width 38 height 23
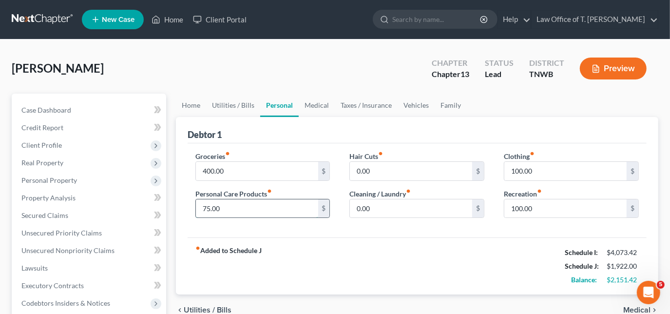
click at [251, 208] on input "75.00" at bounding box center [257, 208] width 122 height 19
type input "0.00"
click at [530, 168] on input "100.00" at bounding box center [565, 171] width 122 height 19
type input "80.00"
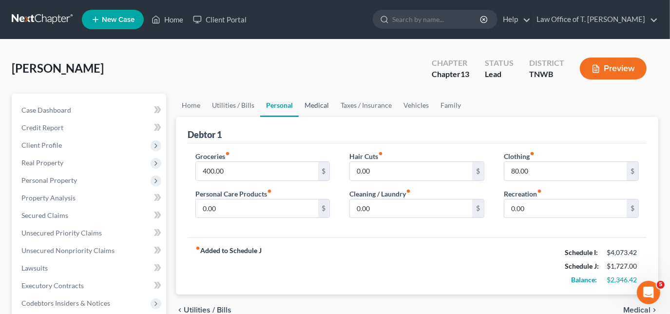
click at [320, 107] on link "Medical" at bounding box center [317, 105] width 36 height 23
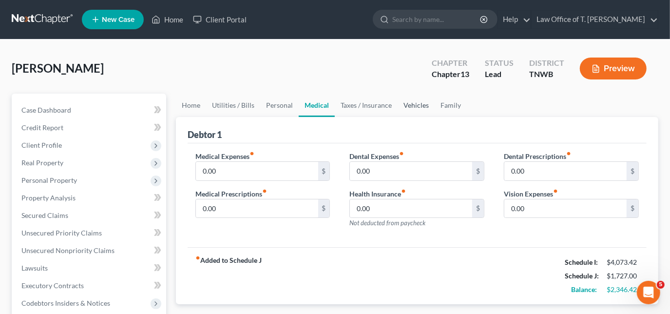
click at [405, 102] on link "Vehicles" at bounding box center [415, 105] width 37 height 23
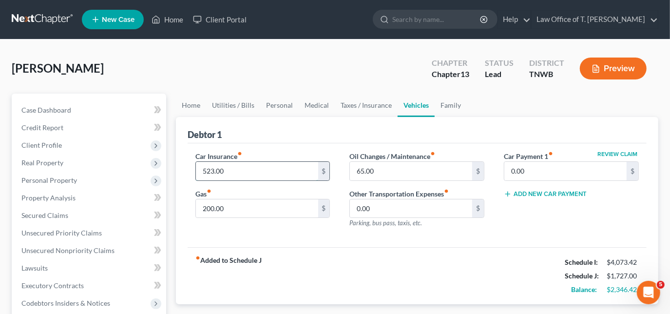
click at [285, 164] on input "523.00" at bounding box center [257, 171] width 122 height 19
type input "520.00"
click at [449, 101] on link "Family" at bounding box center [451, 105] width 32 height 23
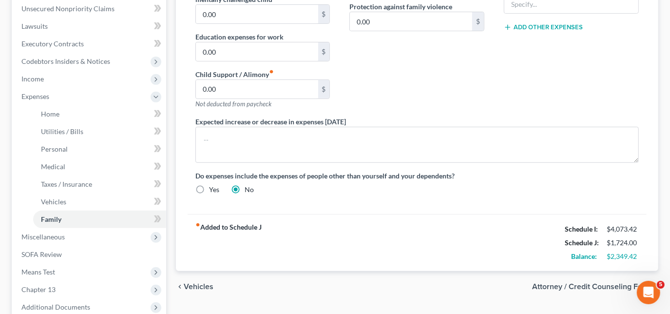
scroll to position [289, 0]
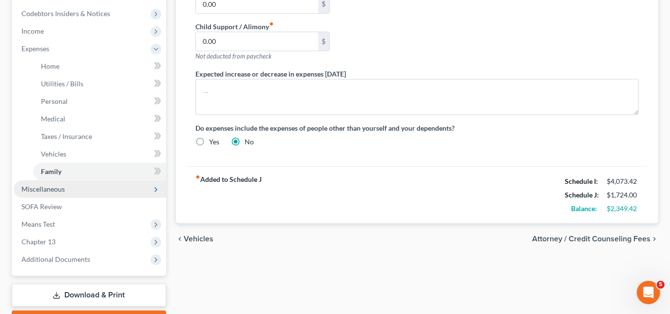
click at [96, 189] on span "Miscellaneous" at bounding box center [90, 189] width 152 height 18
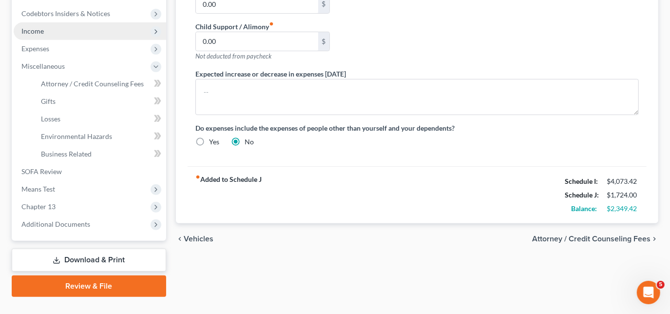
click at [51, 30] on span "Income" at bounding box center [90, 31] width 152 height 18
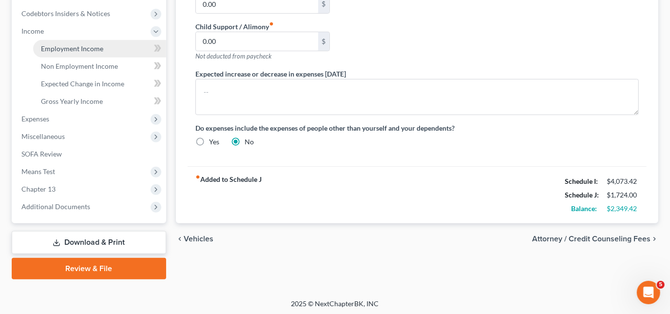
click at [59, 49] on span "Employment Income" at bounding box center [72, 48] width 62 height 8
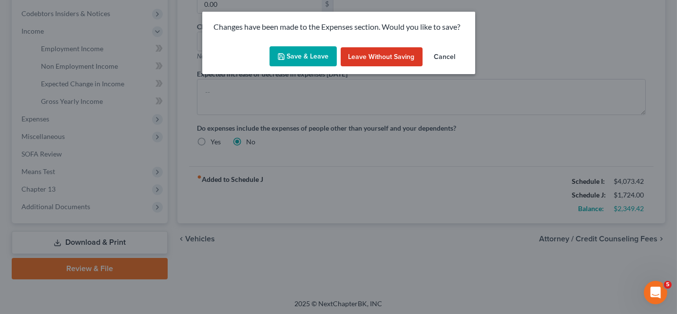
click at [284, 54] on icon "button" at bounding box center [281, 57] width 8 height 8
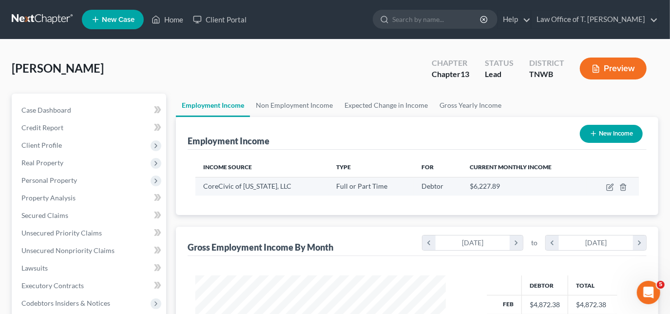
click at [606, 188] on td at bounding box center [613, 186] width 52 height 19
click at [610, 186] on icon "button" at bounding box center [610, 187] width 8 height 8
select select "0"
select select "44"
select select "2"
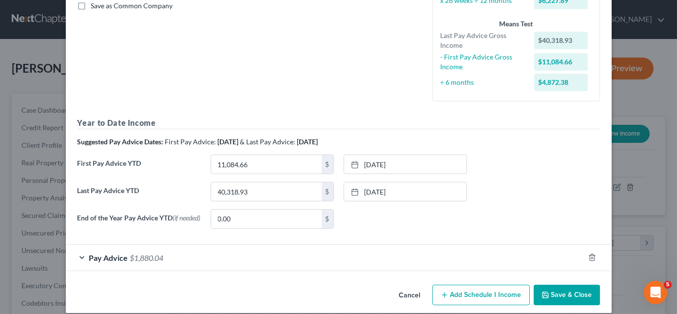
scroll to position [239, 0]
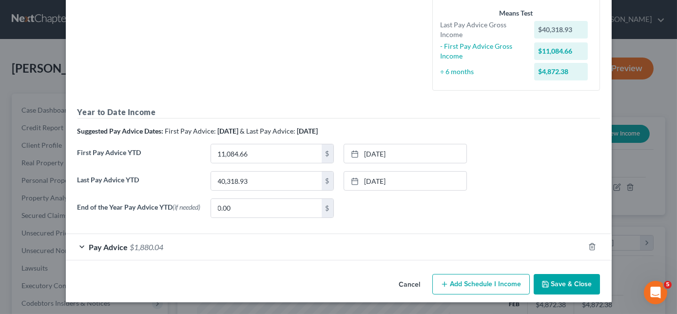
click at [76, 246] on div "Pay Advice $1,880.04" at bounding box center [325, 247] width 518 height 26
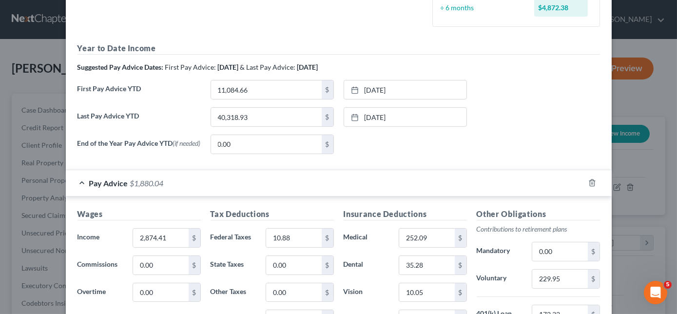
scroll to position [327, 0]
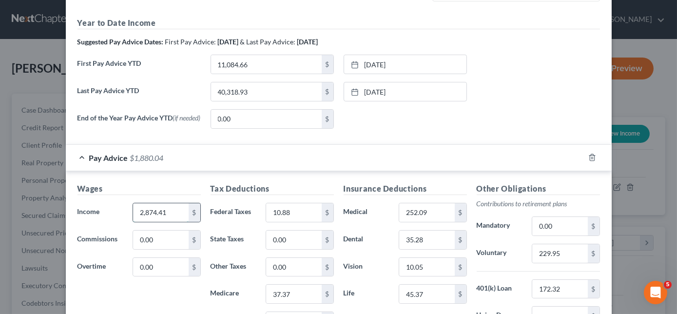
click at [166, 208] on input "2,874.41" at bounding box center [160, 212] width 55 height 19
type input "2,407.12"
type input "0"
type input "30.59"
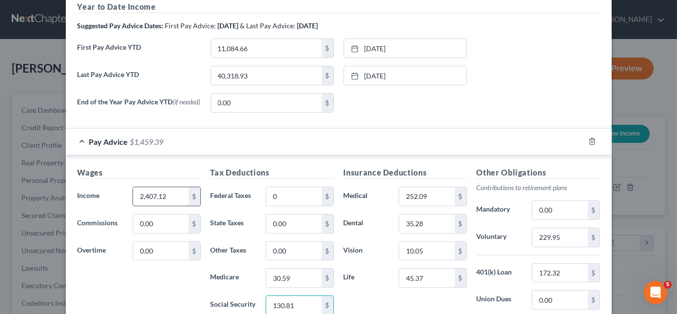
type input "130.81"
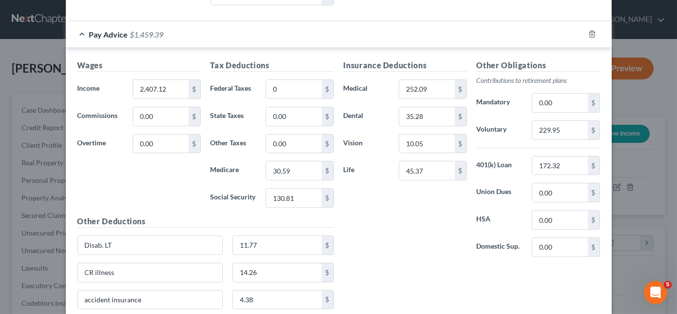
scroll to position [449, 0]
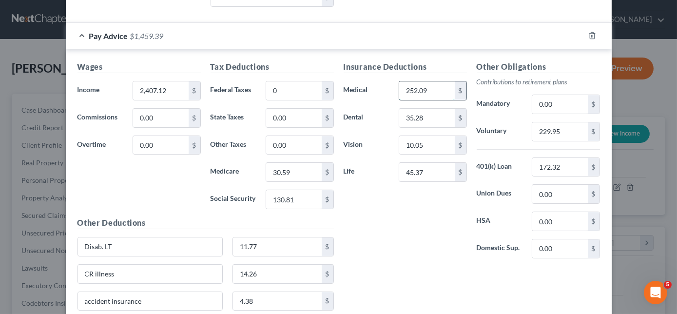
click at [434, 94] on input "252.09" at bounding box center [426, 90] width 55 height 19
click at [568, 131] on input "229.95" at bounding box center [559, 131] width 55 height 19
type input "120.36"
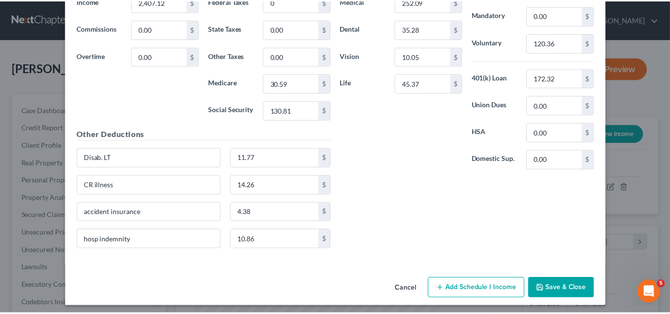
scroll to position [540, 0]
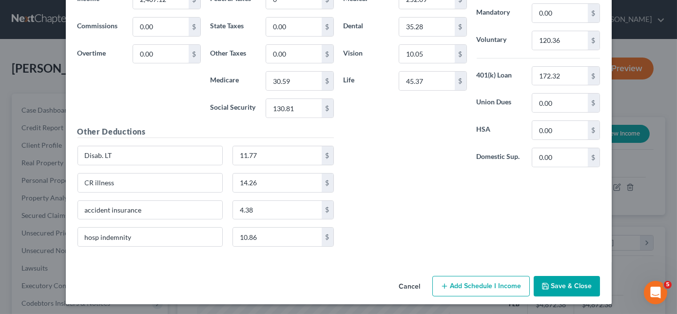
click at [576, 288] on button "Save & Close" at bounding box center [566, 286] width 66 height 20
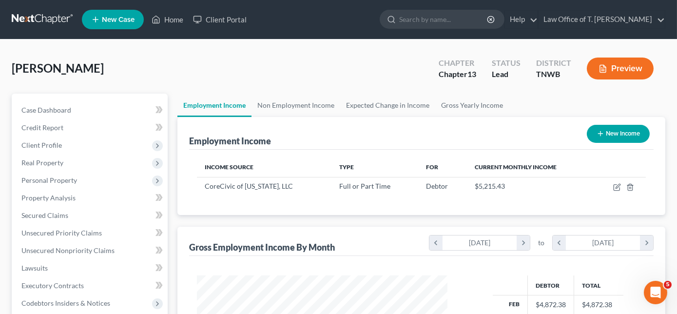
scroll to position [486954, 486858]
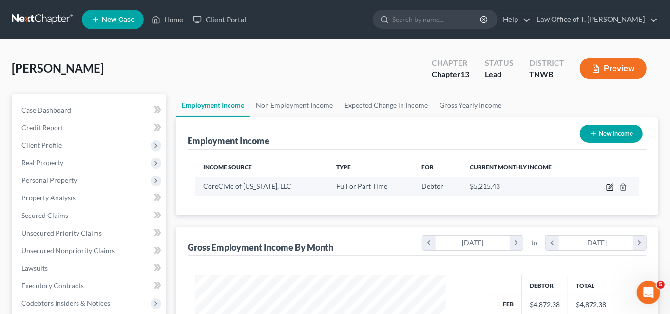
click at [608, 187] on icon "button" at bounding box center [610, 187] width 8 height 8
select select "0"
select select "44"
select select "2"
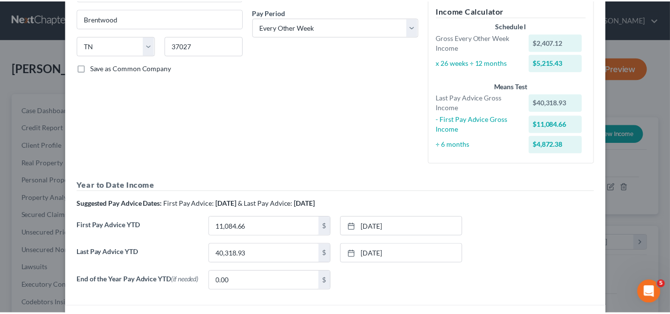
scroll to position [239, 0]
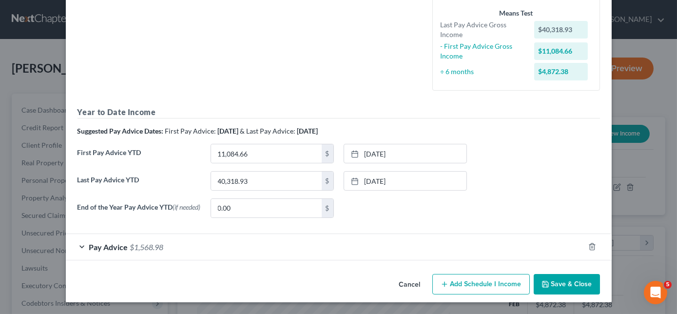
click at [574, 279] on button "Save & Close" at bounding box center [566, 284] width 66 height 20
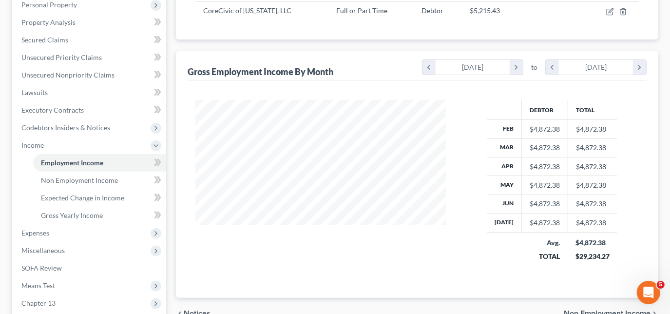
scroll to position [177, 0]
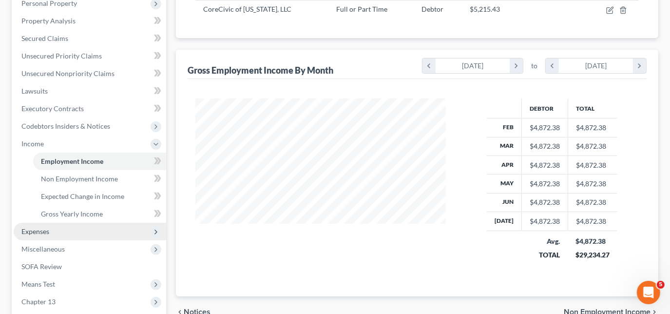
click at [53, 230] on span "Expenses" at bounding box center [90, 232] width 152 height 18
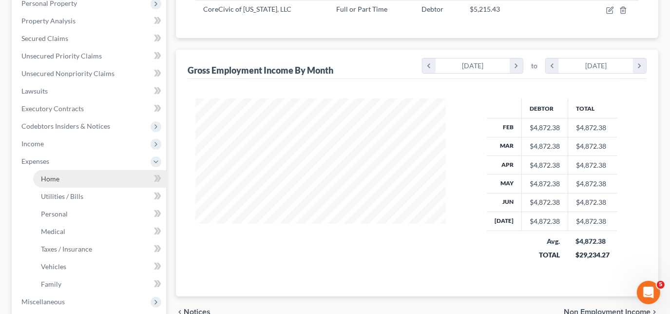
click at [44, 173] on link "Home" at bounding box center [99, 179] width 133 height 18
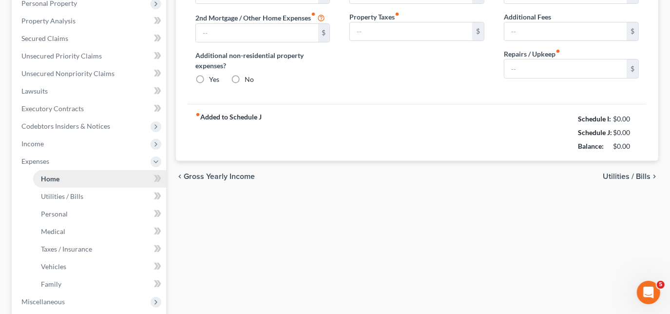
type input "0.00"
radio input "true"
type input "0.00"
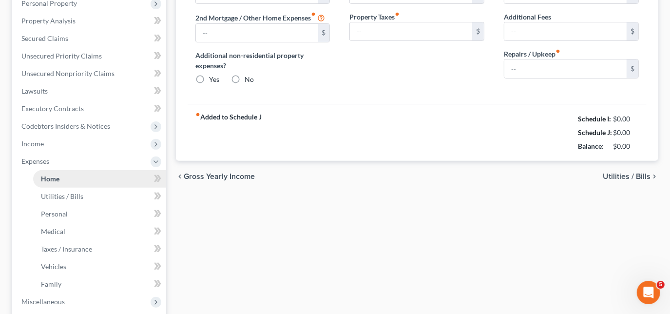
type input "0.00"
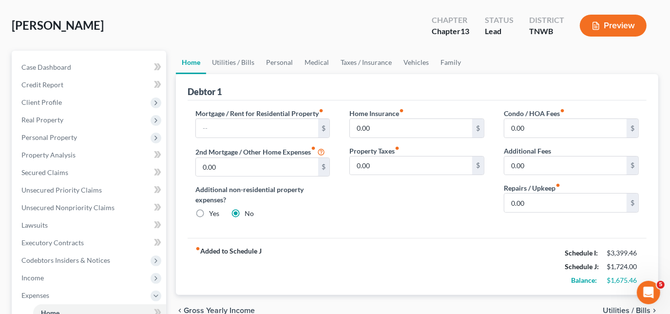
scroll to position [53, 0]
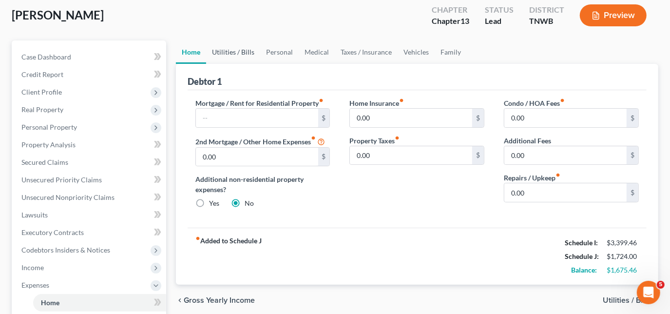
click at [229, 50] on link "Utilities / Bills" at bounding box center [233, 51] width 54 height 23
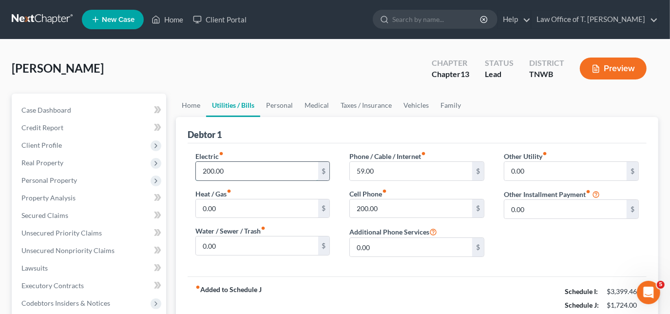
click at [251, 167] on input "200.00" at bounding box center [257, 171] width 122 height 19
type input "150.00"
click at [289, 104] on link "Personal" at bounding box center [279, 105] width 38 height 23
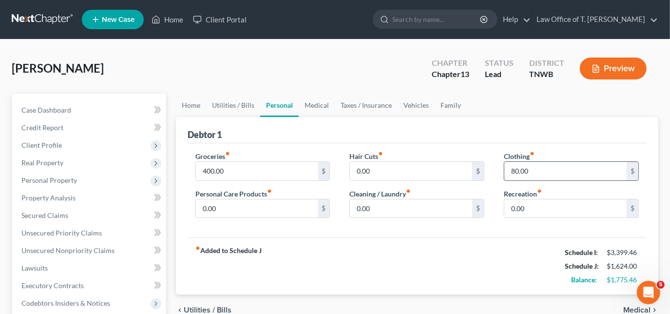
click at [545, 170] on input "80.00" at bounding box center [565, 171] width 122 height 19
type input "0.00"
click at [361, 102] on link "Taxes / Insurance" at bounding box center [366, 105] width 63 height 23
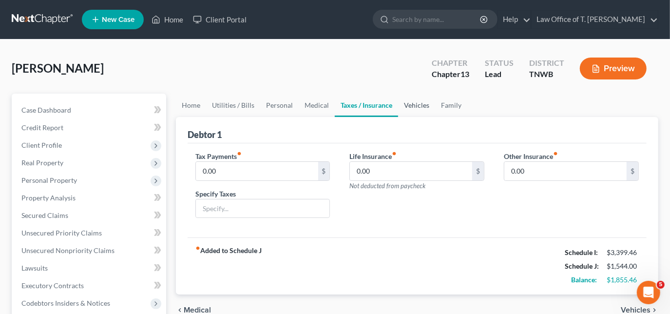
click at [410, 102] on link "Vehicles" at bounding box center [416, 105] width 37 height 23
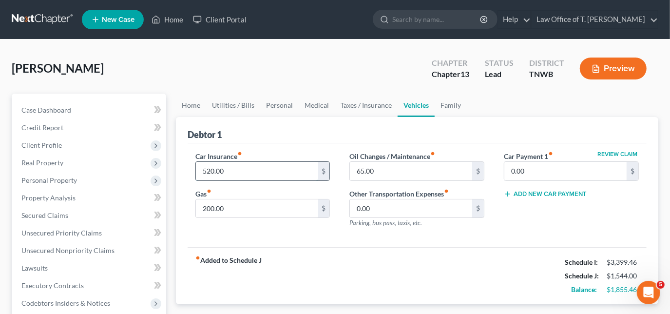
click at [271, 164] on input "520.00" at bounding box center [257, 171] width 122 height 19
click at [267, 165] on input "320.00" at bounding box center [257, 171] width 122 height 19
type input "220.00"
type input "100.00"
type input "0"
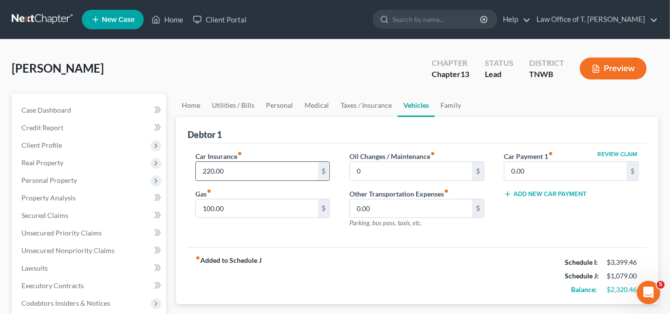
click at [253, 164] on input "220.00" at bounding box center [257, 171] width 122 height 19
type input "200.00"
click at [274, 103] on link "Personal" at bounding box center [279, 105] width 38 height 23
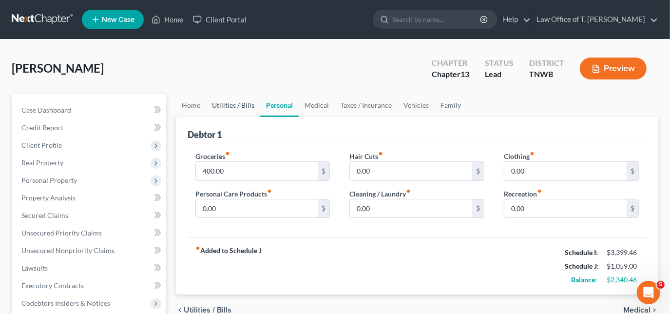
click at [243, 101] on link "Utilities / Bills" at bounding box center [233, 105] width 54 height 23
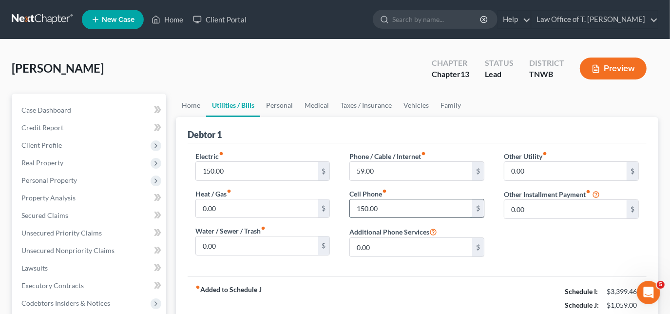
click at [365, 199] on input "150.00" at bounding box center [411, 208] width 122 height 19
type input "140.00"
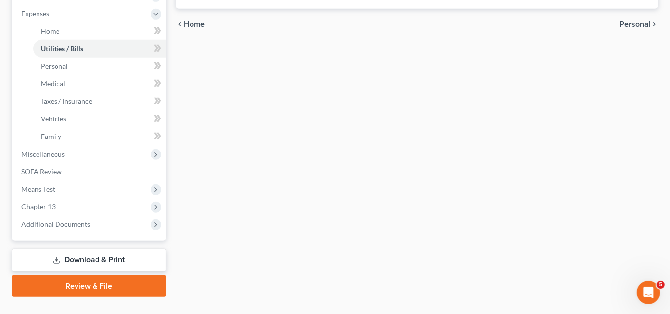
scroll to position [344, 0]
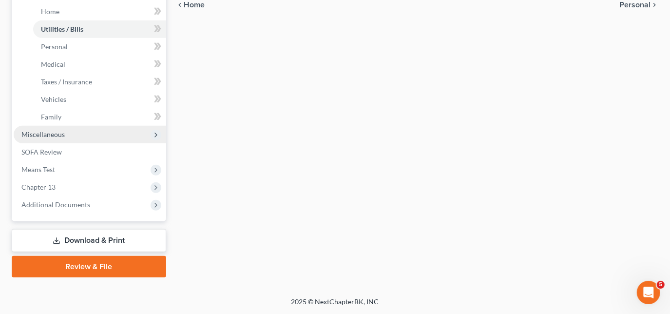
click at [64, 135] on span "Miscellaneous" at bounding box center [90, 135] width 152 height 18
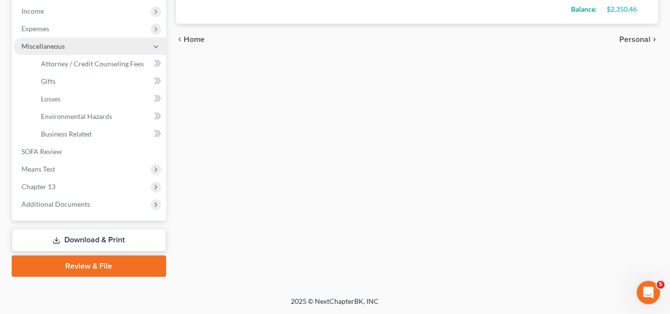
scroll to position [309, 0]
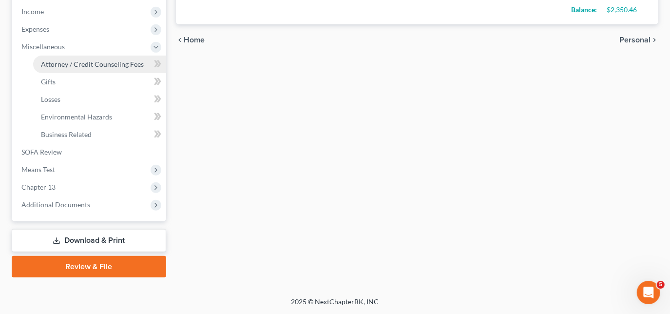
click at [78, 61] on span "Attorney / Credit Counseling Fees" at bounding box center [92, 64] width 103 height 8
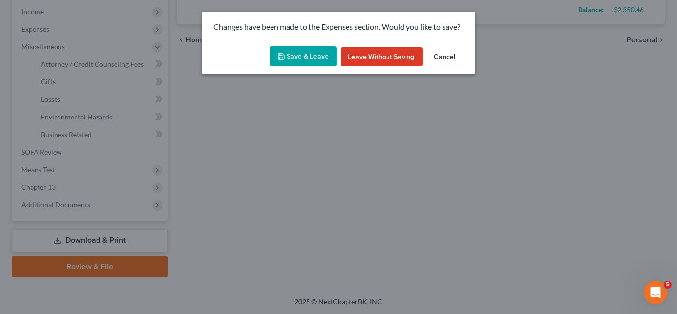
click at [291, 55] on button "Save & Leave" at bounding box center [302, 56] width 67 height 20
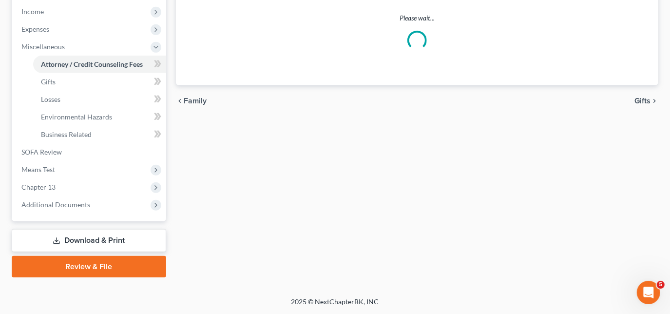
select select "1"
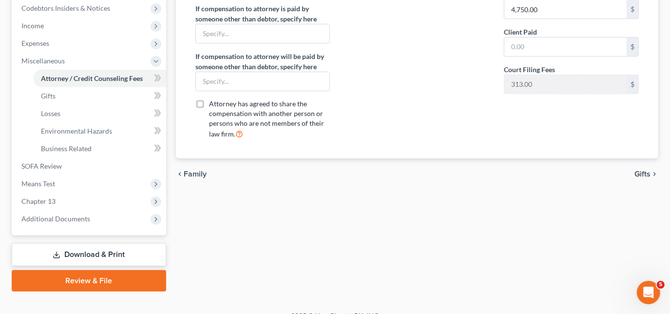
scroll to position [309, 0]
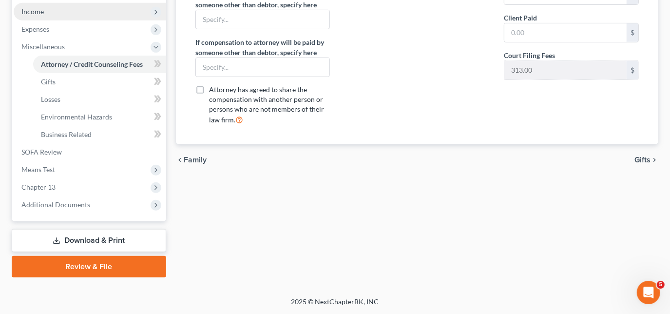
click at [70, 13] on span "Income" at bounding box center [90, 12] width 152 height 18
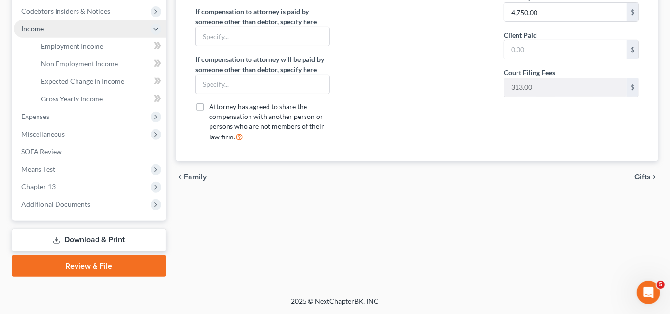
scroll to position [291, 0]
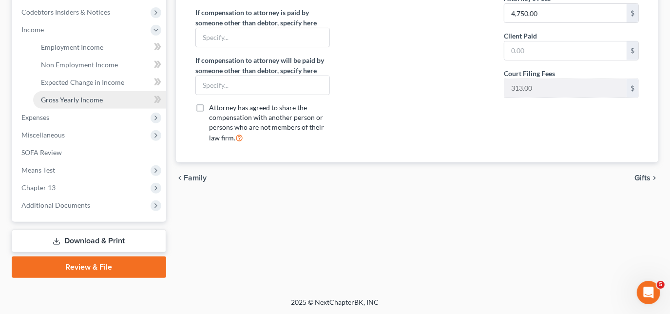
click at [78, 96] on span "Gross Yearly Income" at bounding box center [72, 99] width 62 height 8
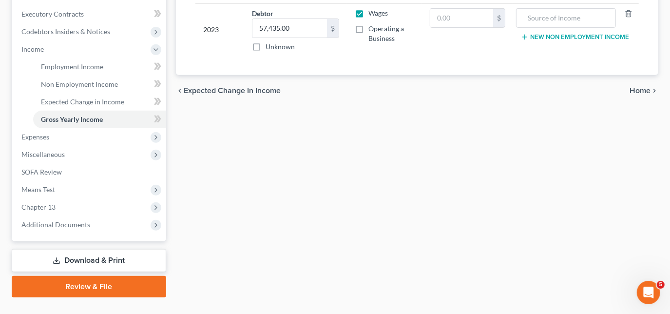
scroll to position [291, 0]
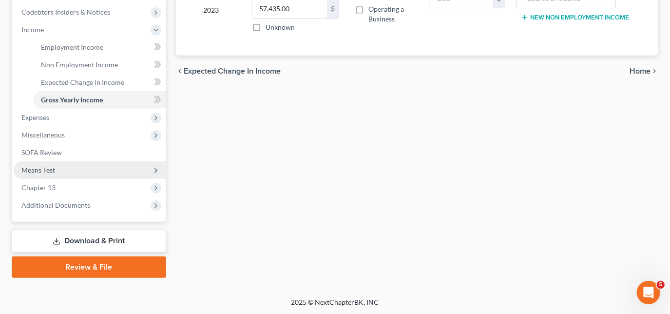
click at [88, 168] on span "Means Test" at bounding box center [90, 170] width 152 height 18
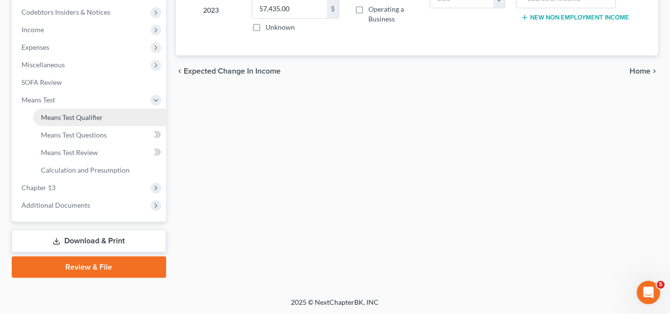
click at [89, 118] on span "Means Test Qualifier" at bounding box center [72, 117] width 62 height 8
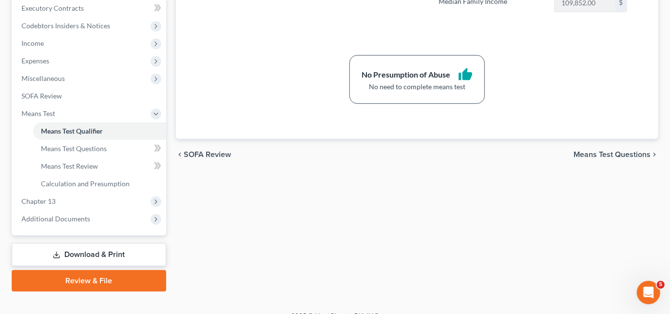
scroll to position [291, 0]
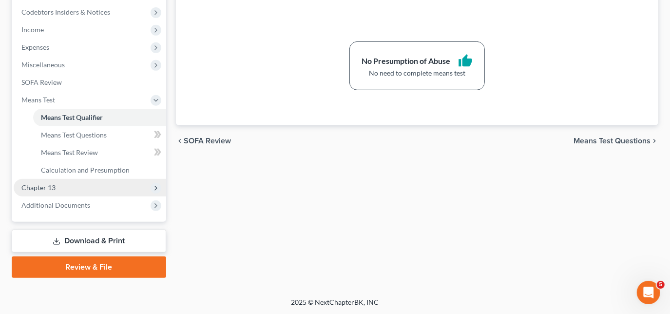
click at [105, 191] on span "Chapter 13" at bounding box center [90, 188] width 152 height 18
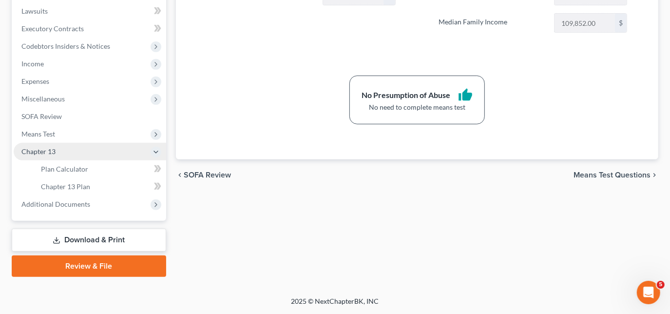
scroll to position [256, 0]
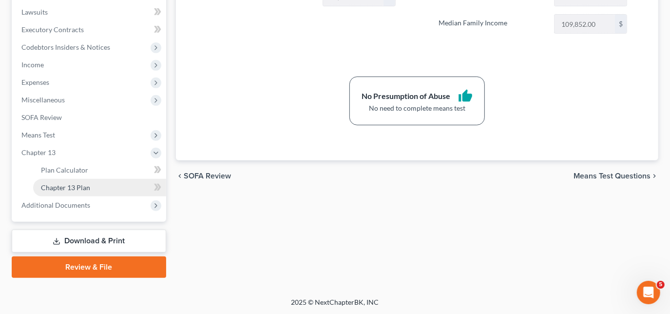
click at [104, 184] on link "Chapter 13 Plan" at bounding box center [99, 188] width 133 height 18
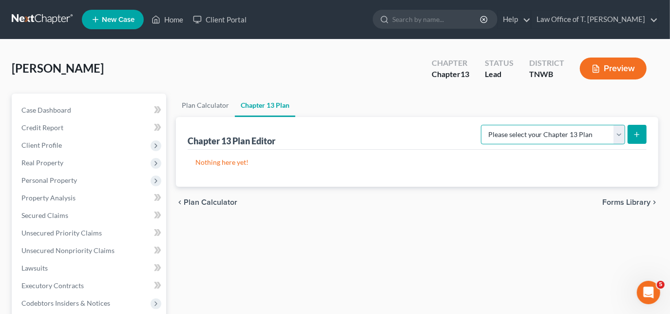
click at [620, 134] on select "Please select your Chapter 13 Plan National Form Plan - Official Form 113 [US_S…" at bounding box center [553, 134] width 144 height 19
select select "1"
click at [483, 125] on select "Please select your Chapter 13 Plan National Form Plan - Official Form 113 [US_S…" at bounding box center [553, 134] width 144 height 19
click at [634, 135] on icon "submit" at bounding box center [637, 135] width 8 height 8
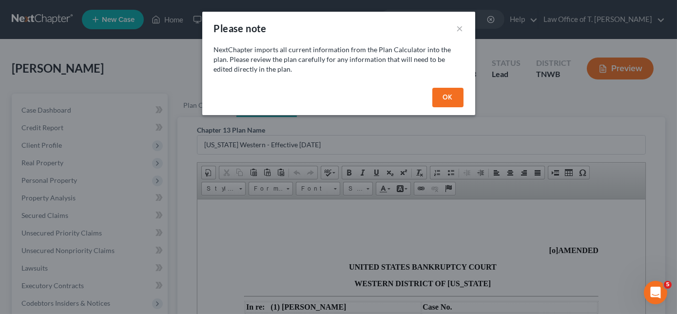
click at [460, 93] on button "OK" at bounding box center [447, 97] width 31 height 19
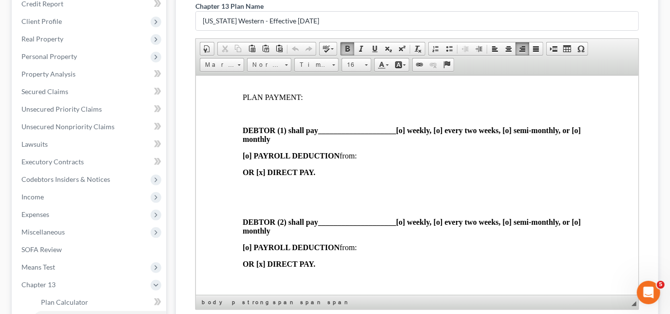
scroll to position [236, 0]
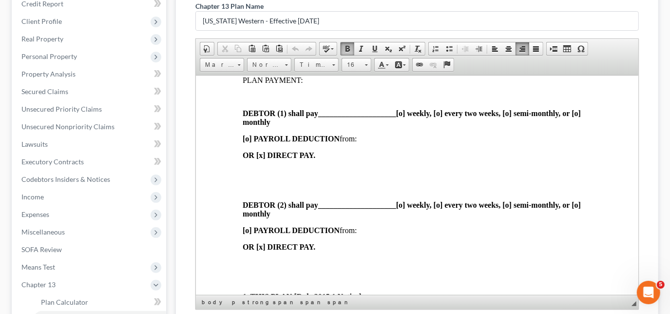
click at [322, 117] on span "____________________" at bounding box center [357, 113] width 78 height 8
click at [372, 46] on span at bounding box center [375, 49] width 8 height 8
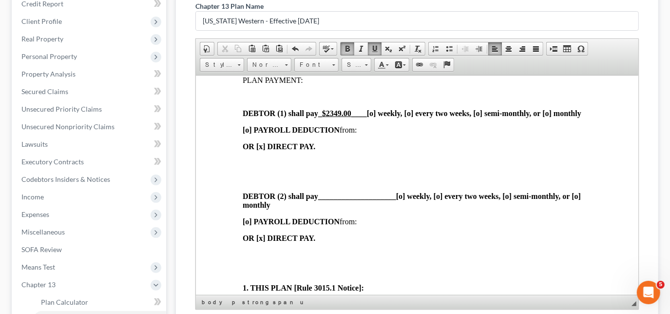
click at [552, 117] on strong "DEBTOR (1) shall pay _ $2349.00 ____ [o] weekly, [o] every two weeks, [o] semi-…" at bounding box center [411, 113] width 339 height 8
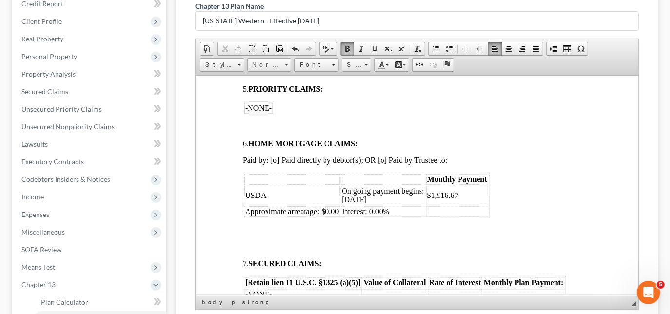
scroll to position [667, 0]
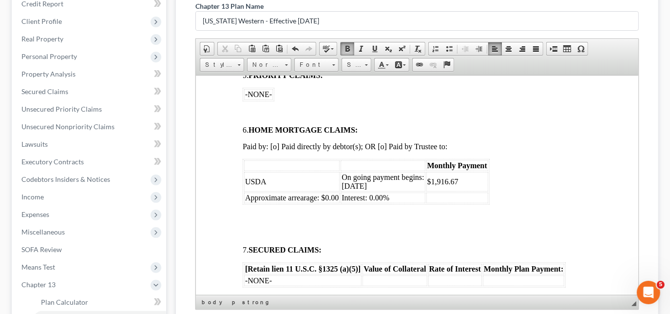
click at [462, 191] on td "$1,916.67" at bounding box center [457, 180] width 62 height 19
click at [234, 249] on html "[o] AMENDED UNITED STATES BANKRUPTCY COURT WESTERN DISTRICT OF [US_STATE] In re…" at bounding box center [416, 288] width 442 height 1761
click at [324, 201] on span "Approximate arrearage: $0.00" at bounding box center [292, 197] width 94 height 8
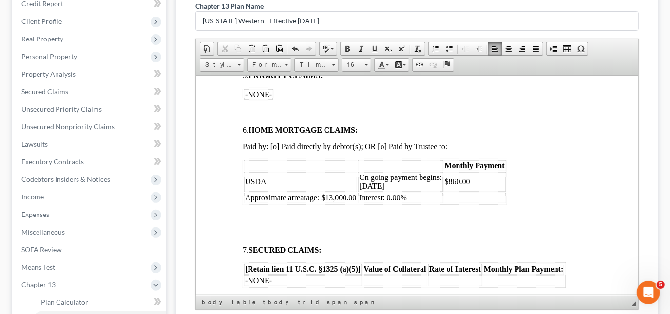
click at [387, 201] on span "Interest: 0.00%" at bounding box center [383, 197] width 48 height 8
click at [387, 201] on span "Interest: 8.00%" at bounding box center [383, 197] width 48 height 8
click at [387, 201] on span "Interest: 2%" at bounding box center [378, 197] width 38 height 8
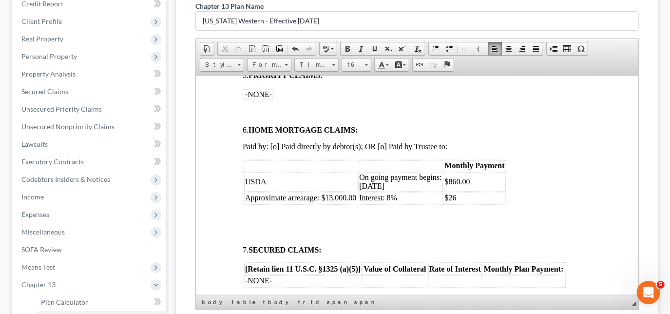
click at [530, 221] on p at bounding box center [416, 216] width 349 height 9
click at [465, 203] on td "$26" at bounding box center [474, 197] width 62 height 11
click at [383, 150] on span "Paid by: [o] Paid directly by debtor(s); OR [o] Paid by Trustee to:" at bounding box center [344, 146] width 205 height 8
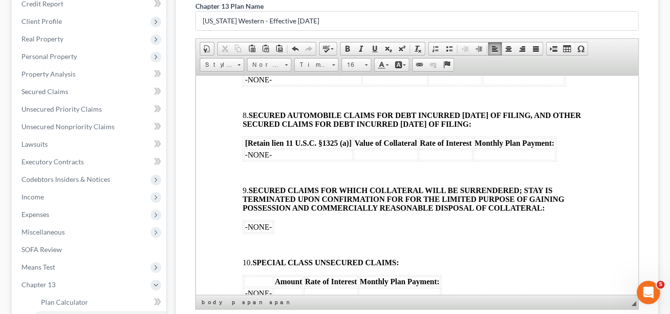
scroll to position [873, 0]
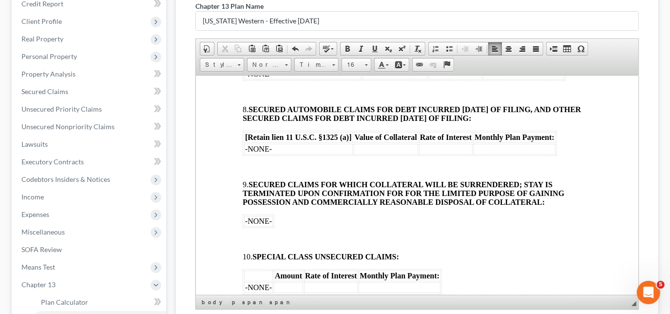
click at [291, 79] on td "-NONE-" at bounding box center [302, 73] width 117 height 11
click at [274, 154] on td "-NONE-" at bounding box center [298, 148] width 109 height 11
click at [308, 79] on td "-NONE-" at bounding box center [302, 73] width 117 height 11
click at [308, 79] on td at bounding box center [302, 73] width 117 height 11
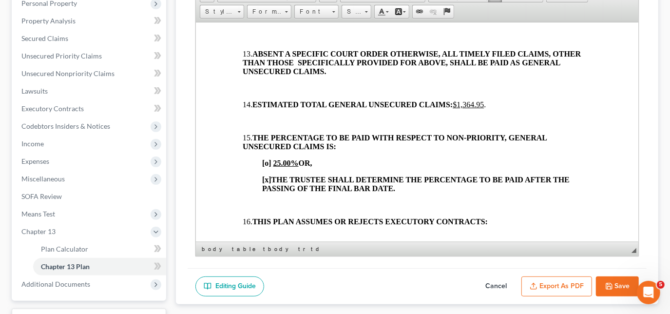
scroll to position [1240, 0]
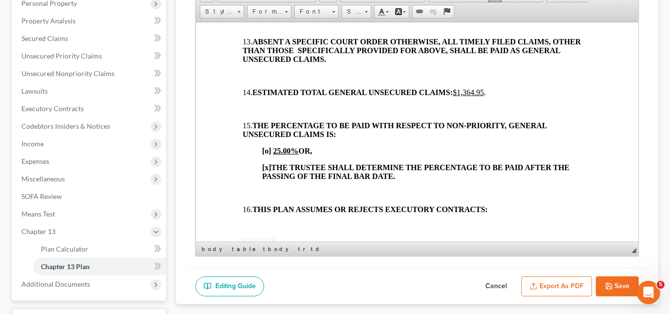
click at [358, 155] on p "[o] 25.00% OR," at bounding box center [426, 150] width 329 height 9
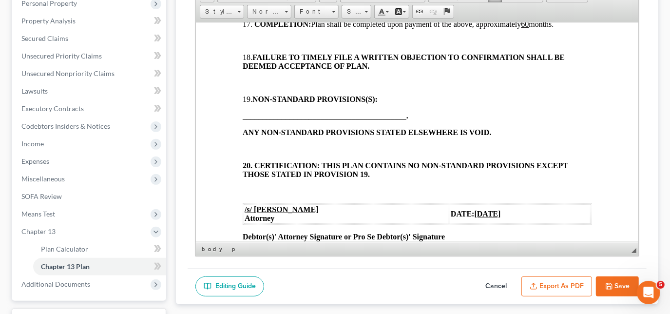
scroll to position [1508, 0]
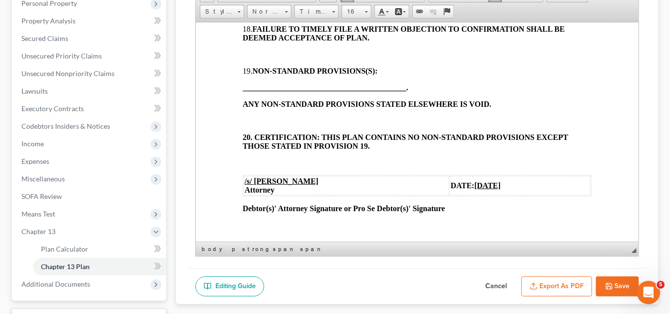
click at [610, 282] on icon "button" at bounding box center [609, 286] width 8 height 8
select select "1"
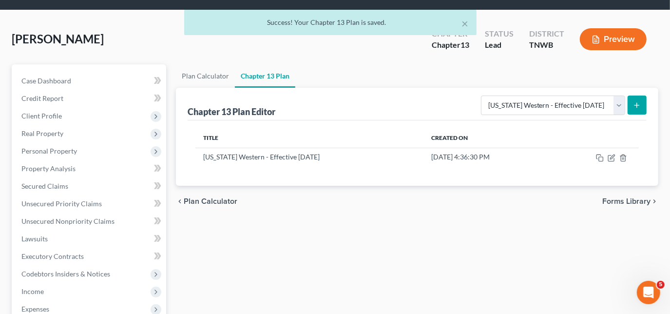
scroll to position [0, 0]
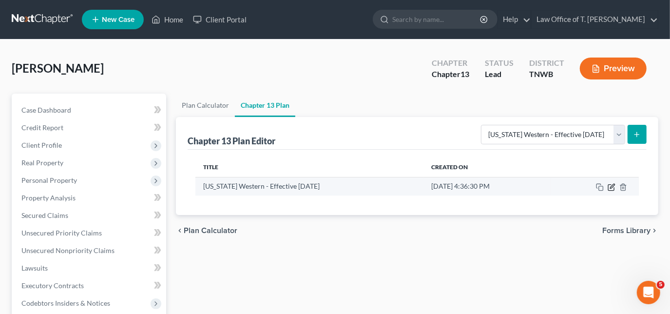
click at [610, 184] on icon "button" at bounding box center [611, 187] width 6 height 6
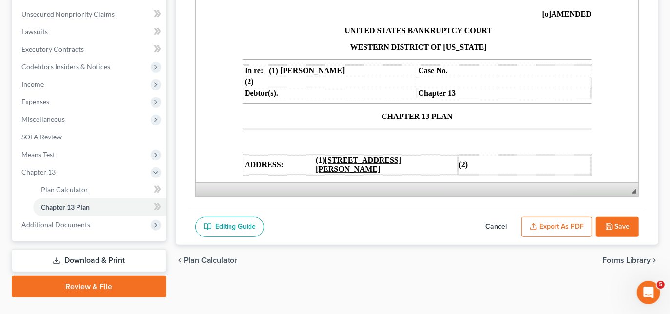
scroll to position [256, 0]
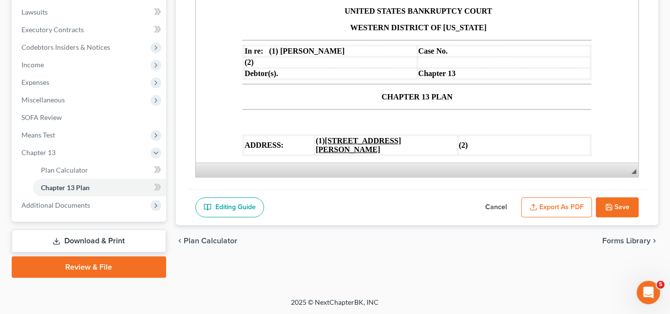
click at [97, 239] on link "Download & Print" at bounding box center [89, 240] width 154 height 23
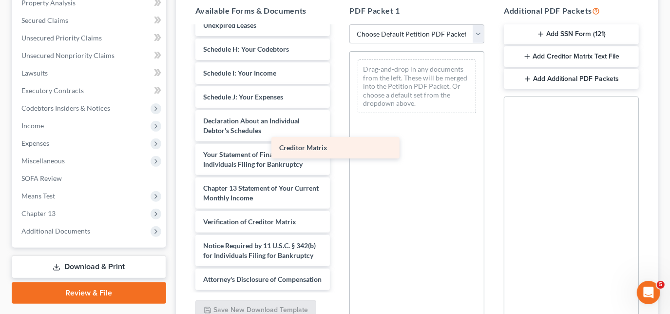
scroll to position [247, 0]
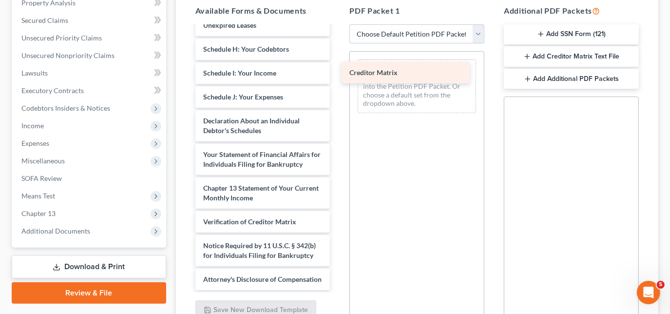
drag, startPoint x: 279, startPoint y: 204, endPoint x: 427, endPoint y: 66, distance: 202.3
click at [338, 66] on div "Creditor Matrix Installments Fee Sheets Voluntary Petition for Individuals Fili…" at bounding box center [263, 44] width 151 height 491
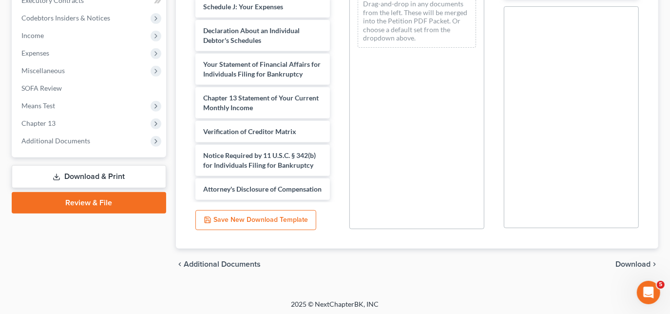
scroll to position [287, 0]
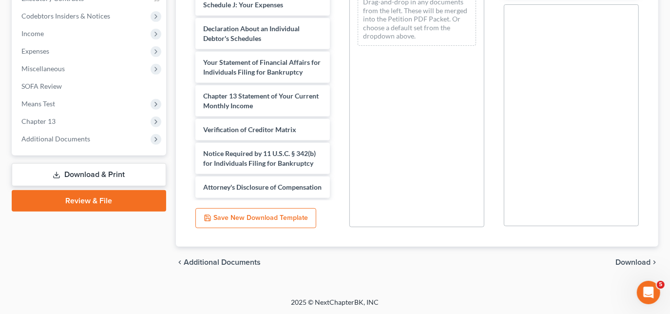
click at [632, 260] on span "Download" at bounding box center [632, 262] width 35 height 8
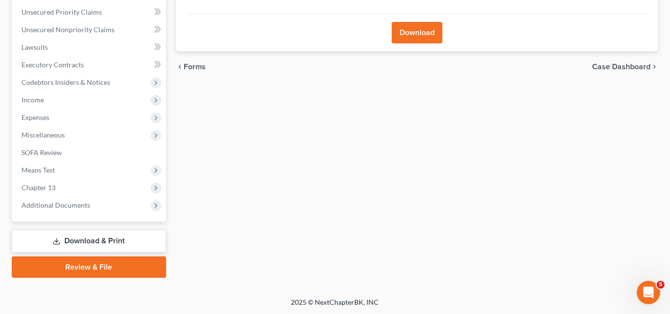
click at [434, 36] on button "Download" at bounding box center [417, 32] width 51 height 21
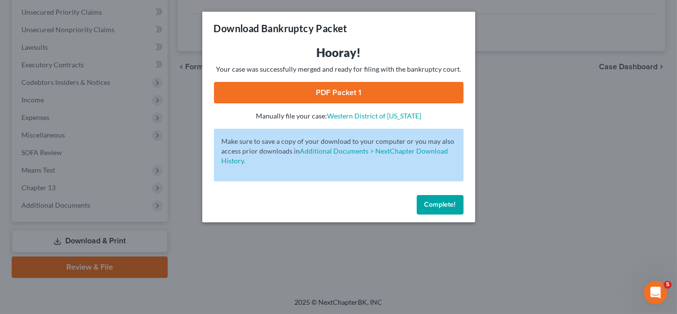
click at [350, 90] on link "PDF Packet 1" at bounding box center [338, 92] width 249 height 21
click at [436, 204] on span "Complete!" at bounding box center [439, 204] width 31 height 8
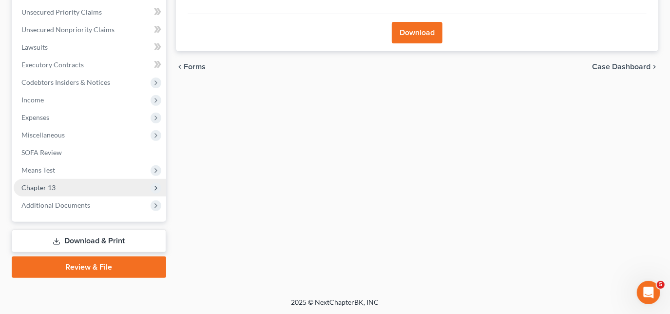
click at [40, 186] on span "Chapter 13" at bounding box center [38, 187] width 34 height 8
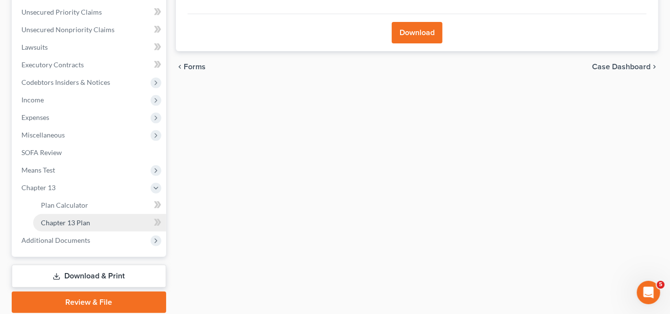
click at [79, 221] on span "Chapter 13 Plan" at bounding box center [65, 222] width 49 height 8
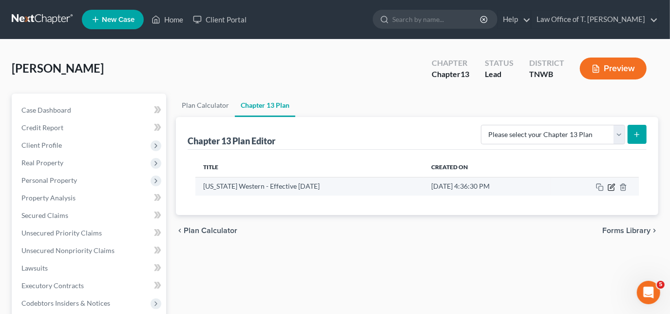
click at [610, 187] on icon "button" at bounding box center [612, 186] width 4 height 4
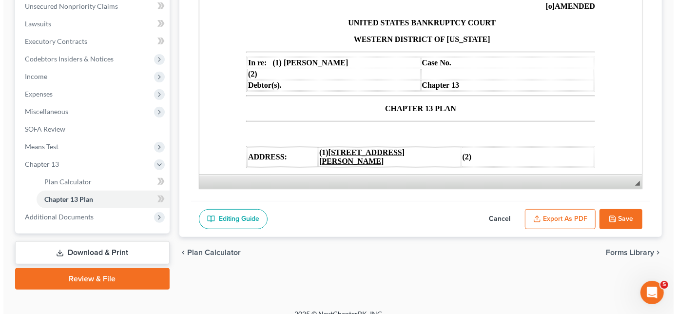
scroll to position [247, 0]
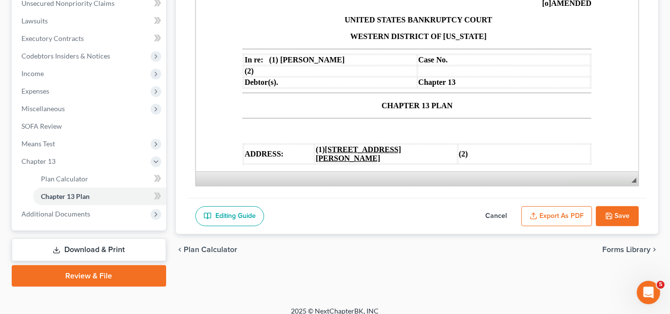
click at [572, 212] on button "Export as PDF" at bounding box center [556, 216] width 71 height 20
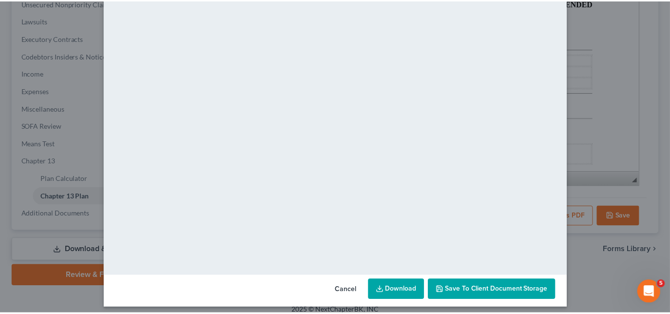
scroll to position [94, 0]
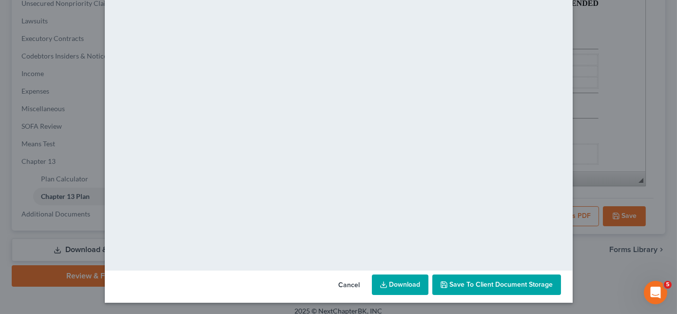
click at [408, 284] on link "Download" at bounding box center [400, 284] width 57 height 20
click at [348, 284] on button "Cancel" at bounding box center [349, 284] width 37 height 19
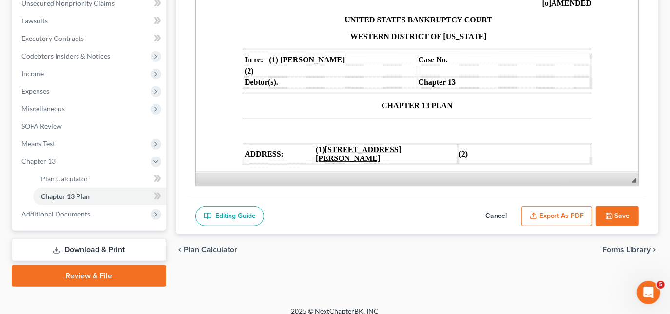
click at [121, 270] on link "Review & File" at bounding box center [89, 275] width 154 height 21
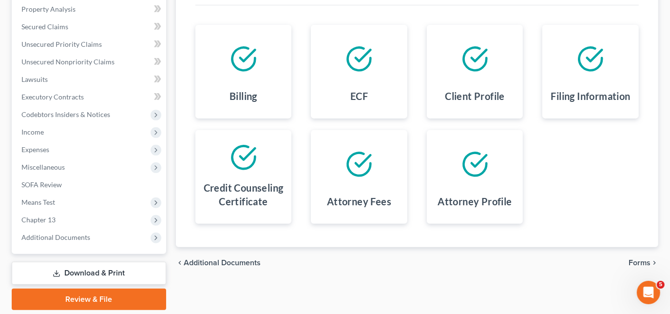
scroll to position [221, 0]
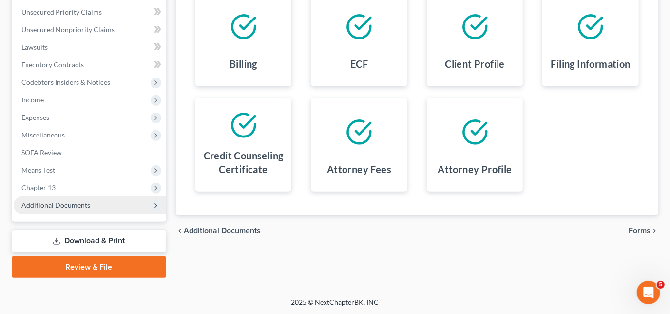
click at [79, 203] on span "Additional Documents" at bounding box center [55, 205] width 69 height 8
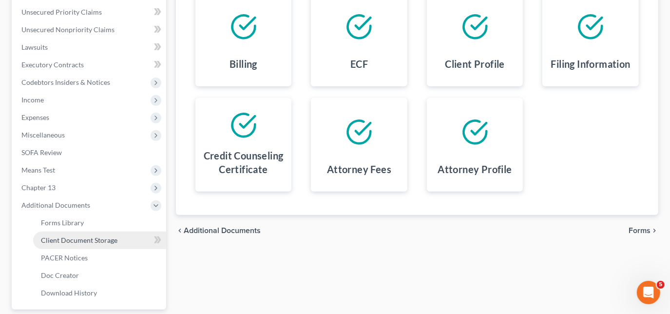
click at [81, 236] on span "Client Document Storage" at bounding box center [79, 240] width 76 height 8
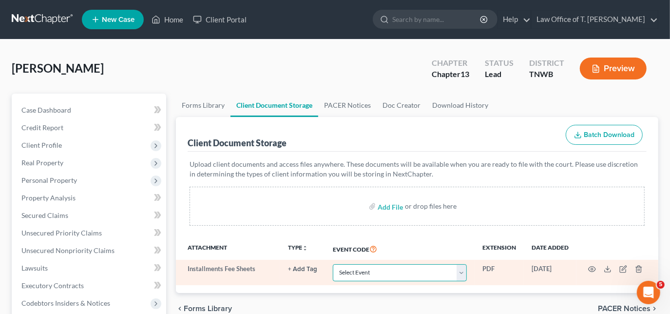
click at [409, 271] on select "Select Event 20 Largest Unsecured Creditors Amended Creditor Matrix (Fee) Amend…" at bounding box center [400, 272] width 134 height 17
select select "6"
click at [333, 264] on select "Select Event 20 Largest Unsecured Creditors Amended Creditor Matrix (Fee) Amend…" at bounding box center [400, 272] width 134 height 17
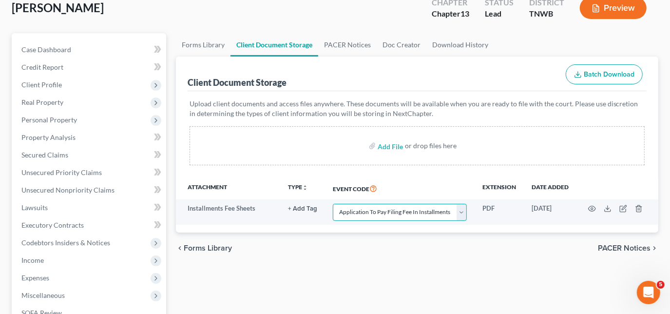
scroll to position [71, 0]
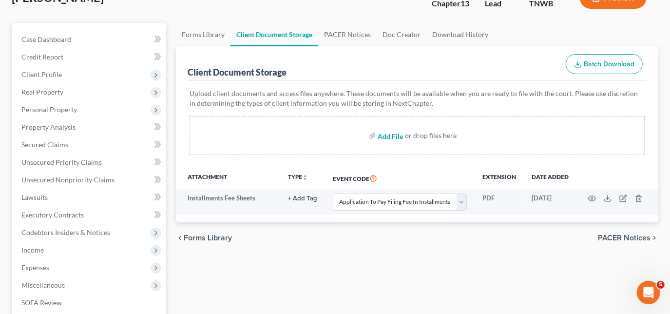
click at [386, 135] on input "file" at bounding box center [389, 136] width 23 height 18
type input "C:\fakepath\c13 plan.pdf"
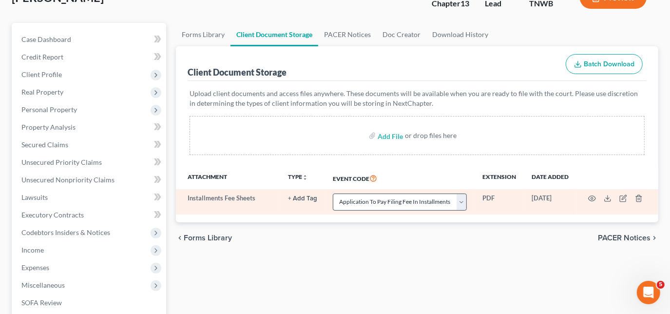
select select "6"
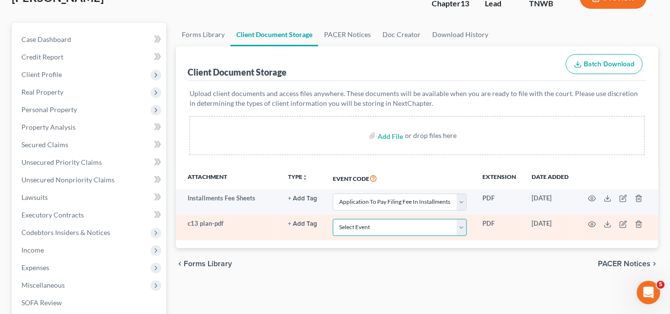
click at [431, 226] on select "Select Event 20 Largest Unsecured Creditors Amended Creditor Matrix (Fee) Amend…" at bounding box center [400, 227] width 134 height 17
select select "18"
click at [333, 219] on select "Select Event 20 Largest Unsecured Creditors Amended Creditor Matrix (Fee) Amend…" at bounding box center [400, 227] width 134 height 17
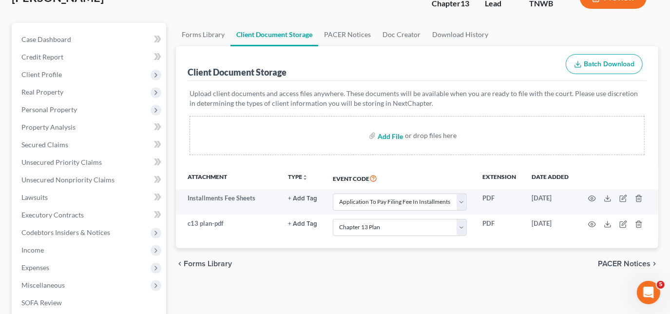
click at [398, 134] on input "file" at bounding box center [389, 136] width 23 height 18
type input "C:\fakepath\CC cert.pdf"
select select "6"
select select "18"
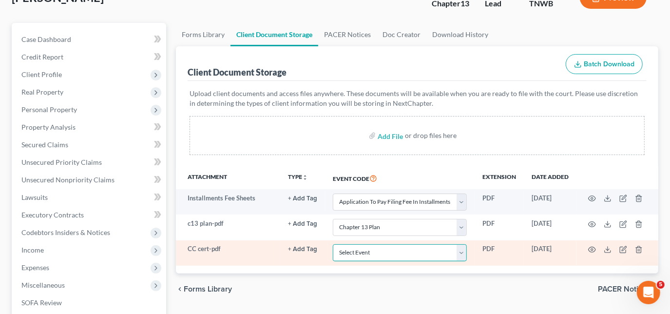
click at [462, 250] on select "Select Event 20 Largest Unsecured Creditors Amended Creditor Matrix (Fee) Amend…" at bounding box center [400, 252] width 134 height 17
select select "9"
click at [333, 244] on select "Select Event 20 Largest Unsecured Creditors Amended Creditor Matrix (Fee) Amend…" at bounding box center [400, 252] width 134 height 17
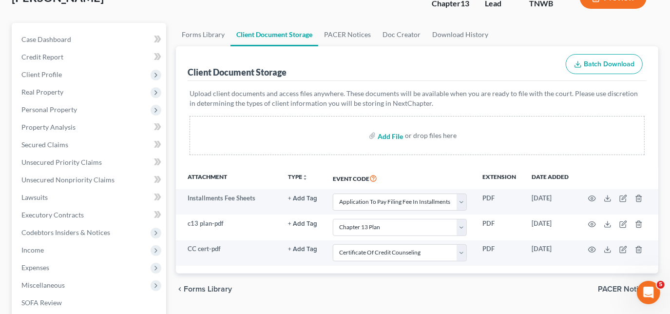
click at [384, 133] on input "file" at bounding box center [389, 136] width 23 height 18
type input "C:\fakepath\matrix.pdf"
select select "6"
select select "18"
select select "9"
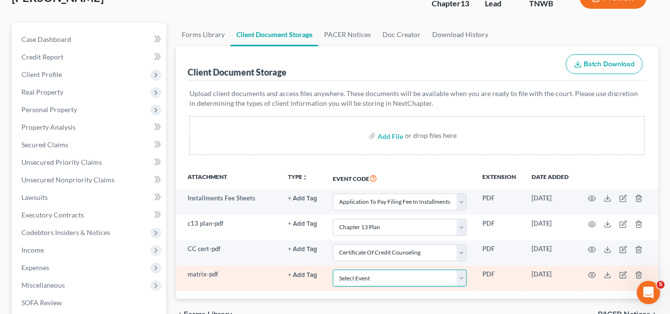
click at [367, 282] on select "Select Event 20 Largest Unsecured Creditors Amended Creditor Matrix (Fee) Amend…" at bounding box center [400, 277] width 134 height 17
select select "30"
click at [333, 269] on select "Select Event 20 Largest Unsecured Creditors Amended Creditor Matrix (Fee) Amend…" at bounding box center [400, 277] width 134 height 17
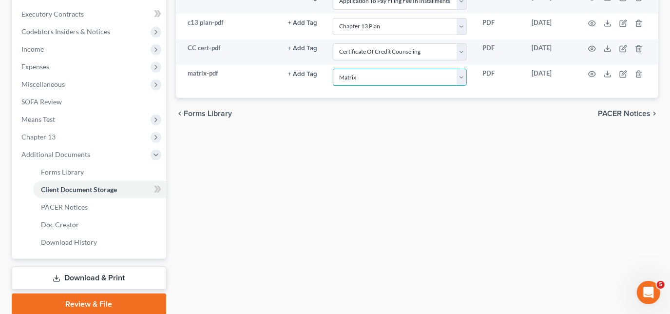
scroll to position [309, 0]
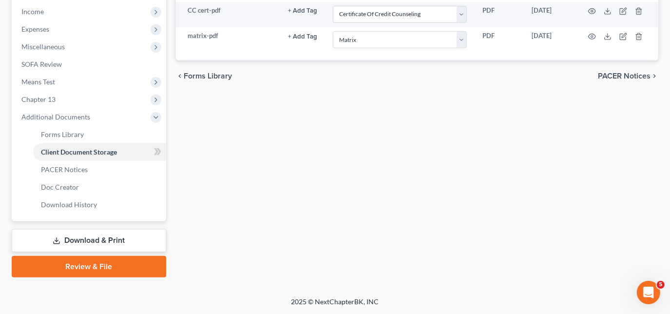
click at [112, 269] on link "Review & File" at bounding box center [89, 266] width 154 height 21
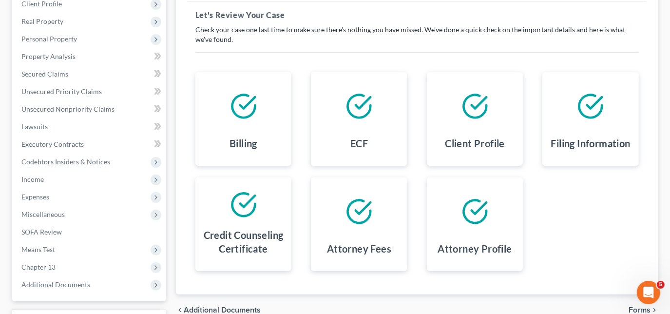
scroll to position [200, 0]
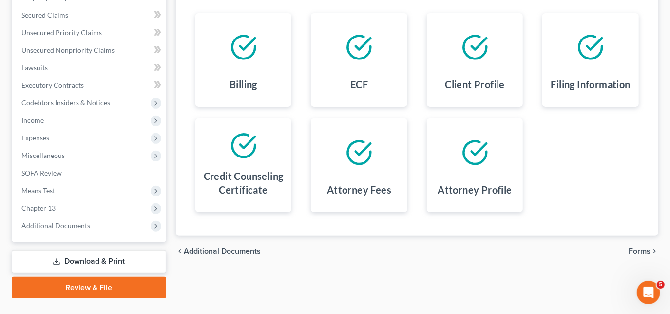
click at [649, 249] on span "Forms" at bounding box center [639, 251] width 22 height 8
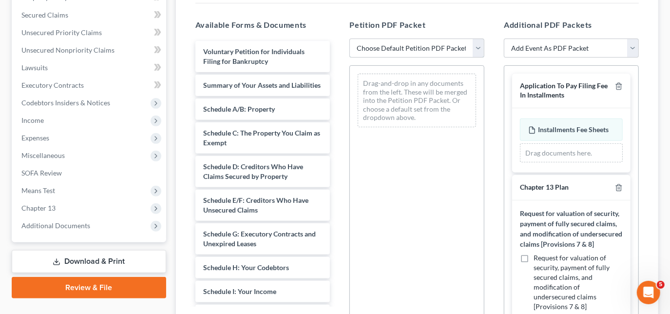
click at [480, 44] on select "Choose Default Petition PDF Packet Emergency Filing (Voluntary Petition and Cre…" at bounding box center [416, 47] width 135 height 19
select select "1"
click at [349, 38] on select "Choose Default Petition PDF Packet Emergency Filing (Voluntary Petition and Cre…" at bounding box center [416, 47] width 135 height 19
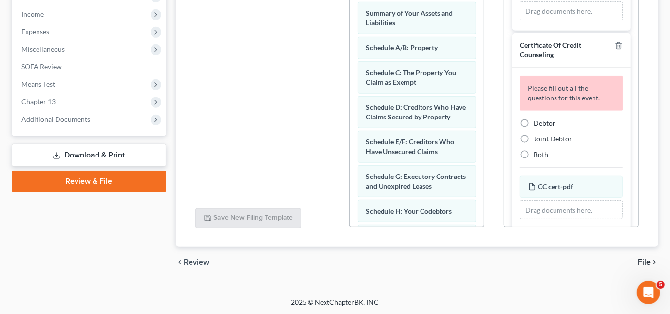
scroll to position [484, 0]
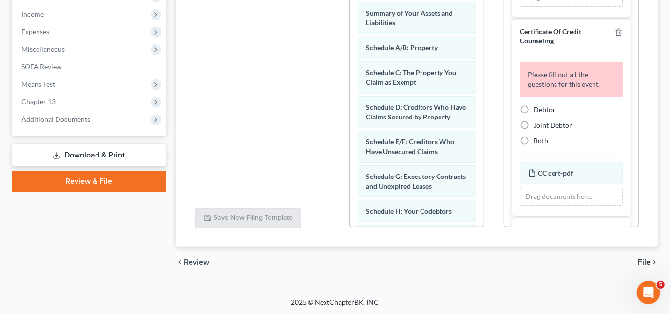
click at [533, 114] on label "Debtor" at bounding box center [544, 110] width 22 height 10
click at [537, 111] on input "Debtor" at bounding box center [540, 108] width 6 height 6
radio input "true"
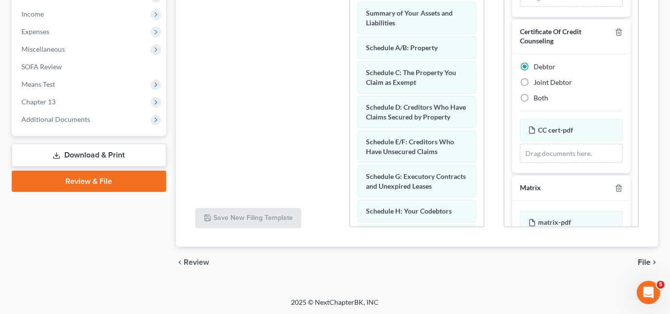
click at [648, 260] on span "File" at bounding box center [644, 262] width 13 height 8
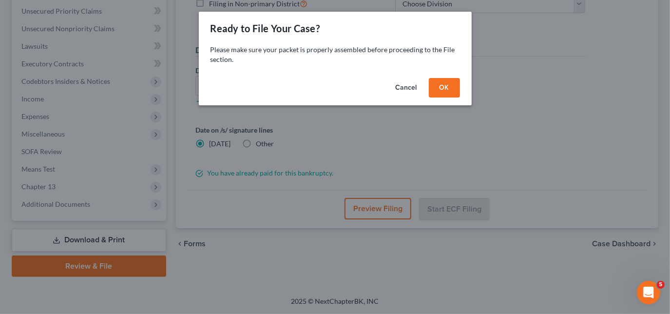
scroll to position [221, 0]
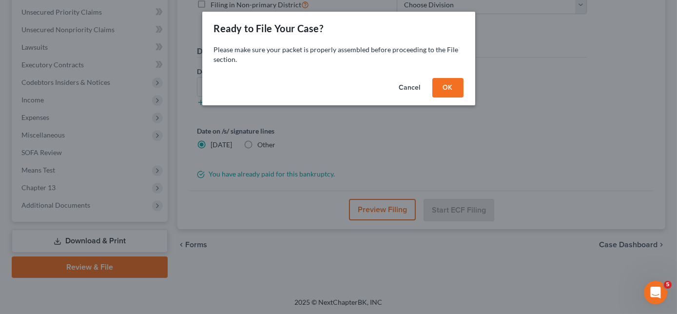
click at [453, 90] on button "OK" at bounding box center [447, 87] width 31 height 19
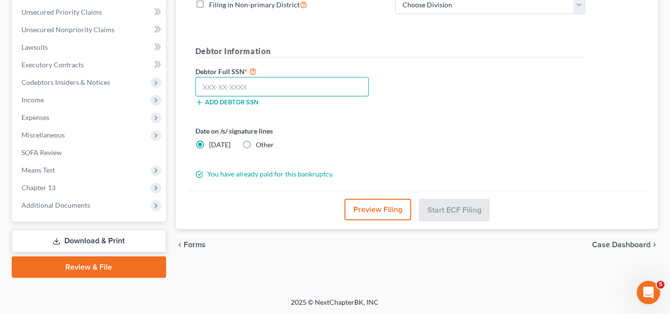
click at [336, 83] on input "text" at bounding box center [281, 86] width 173 height 19
type input "408-51-2971"
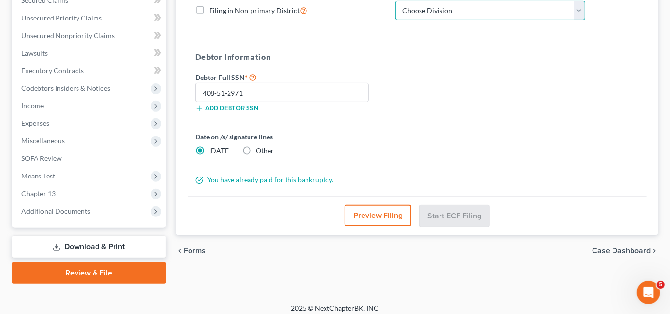
click at [543, 8] on select "Choose Division [PERSON_NAME] Memphis" at bounding box center [490, 10] width 190 height 19
select select "0"
click at [395, 1] on select "Choose Division [PERSON_NAME] Memphis" at bounding box center [490, 10] width 190 height 19
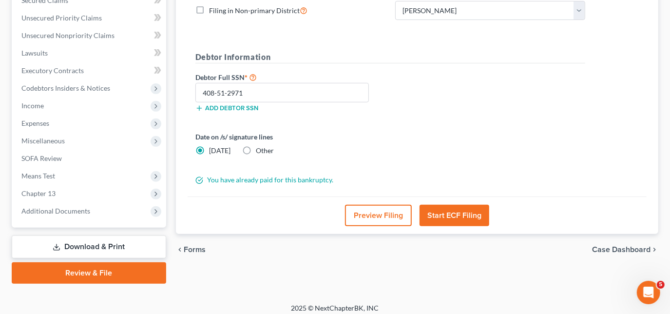
click at [462, 214] on button "Start ECF Filing" at bounding box center [454, 215] width 70 height 21
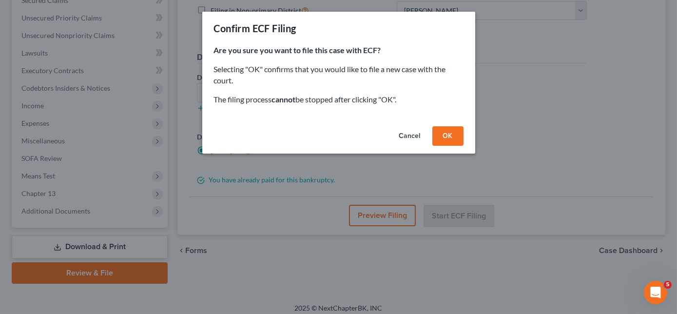
click at [447, 133] on button "OK" at bounding box center [447, 135] width 31 height 19
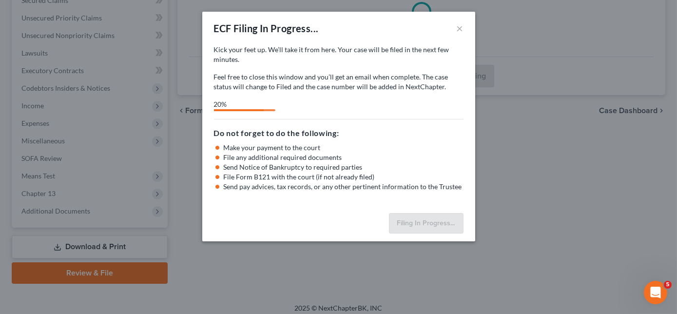
select select "0"
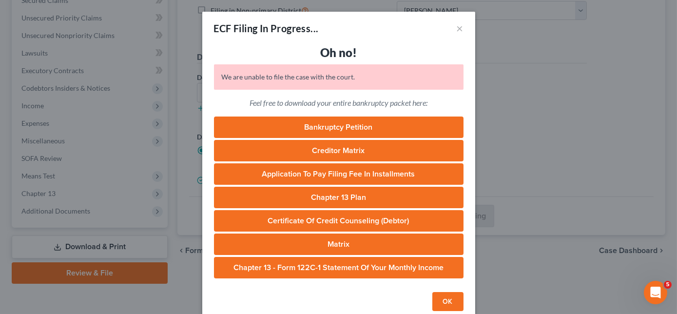
click at [449, 297] on button "OK" at bounding box center [447, 301] width 31 height 19
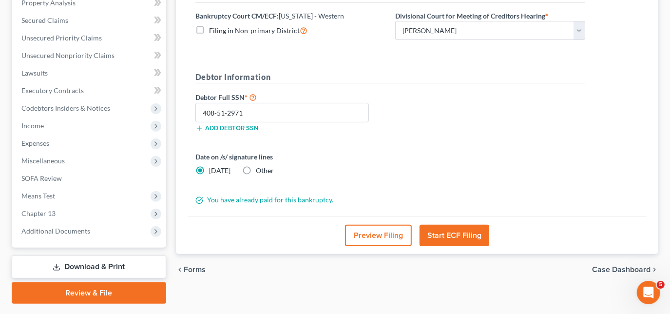
scroll to position [221, 0]
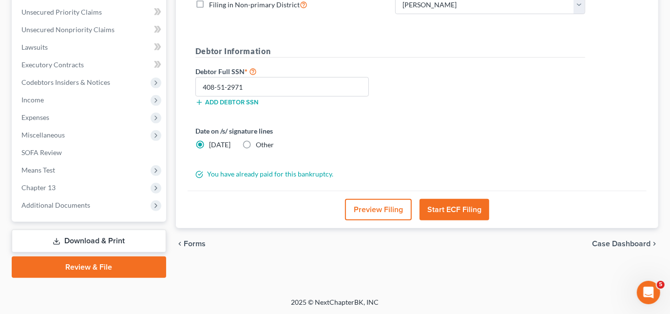
click at [478, 215] on button "Start ECF Filing" at bounding box center [454, 209] width 70 height 21
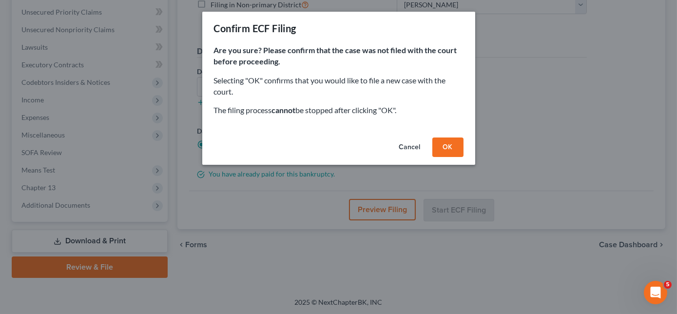
click at [446, 147] on button "OK" at bounding box center [447, 146] width 31 height 19
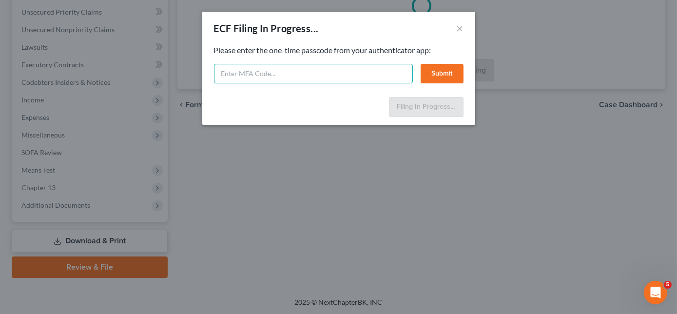
click at [336, 72] on input "text" at bounding box center [313, 73] width 199 height 19
type input "813191"
click at [435, 73] on button "Submit" at bounding box center [441, 73] width 43 height 19
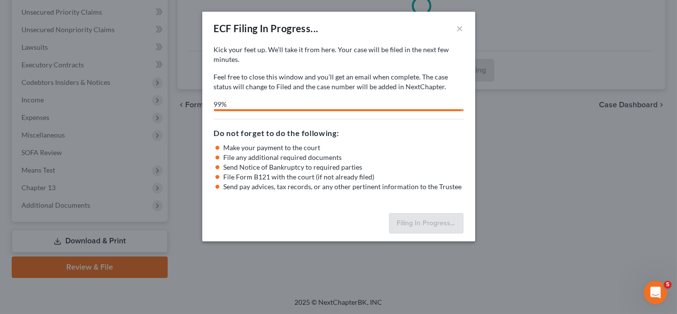
select select "0"
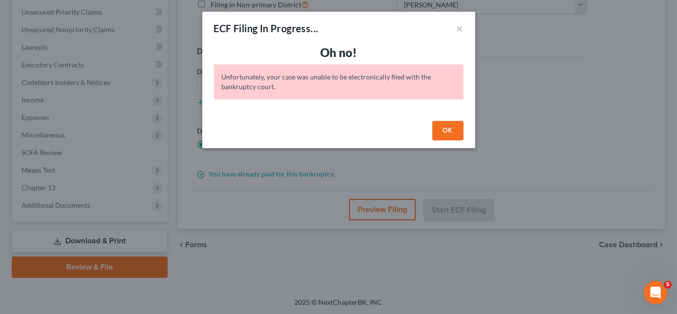
click at [447, 130] on button "OK" at bounding box center [447, 130] width 31 height 19
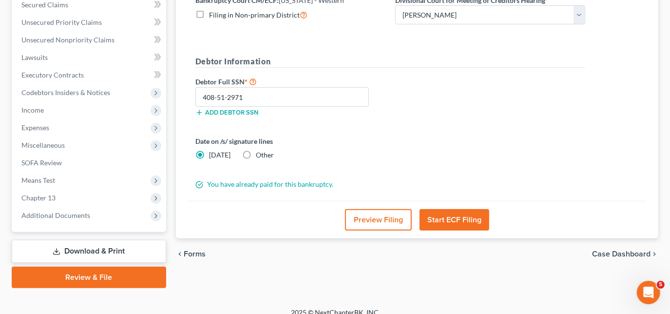
scroll to position [211, 0]
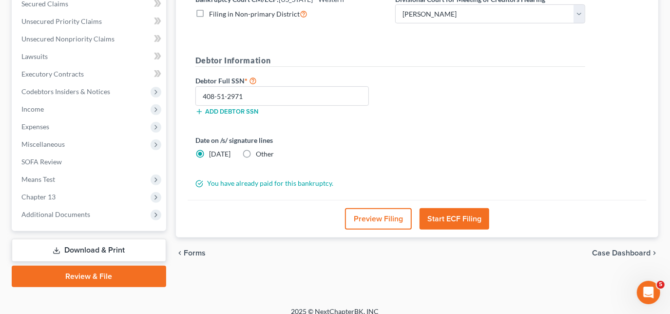
click at [92, 247] on link "Download & Print" at bounding box center [89, 250] width 154 height 23
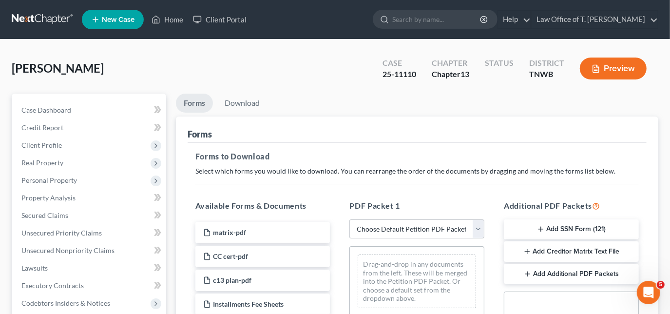
click at [585, 228] on button "Add SSN Form (121)" at bounding box center [571, 229] width 135 height 20
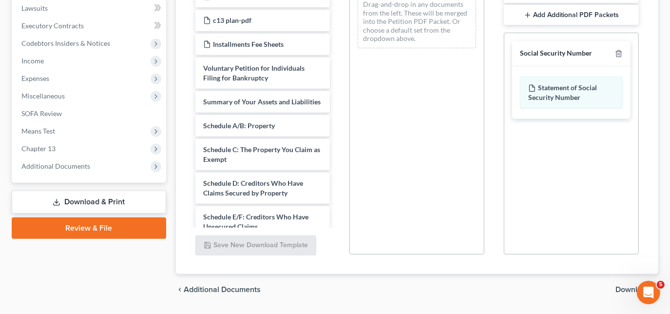
scroll to position [287, 0]
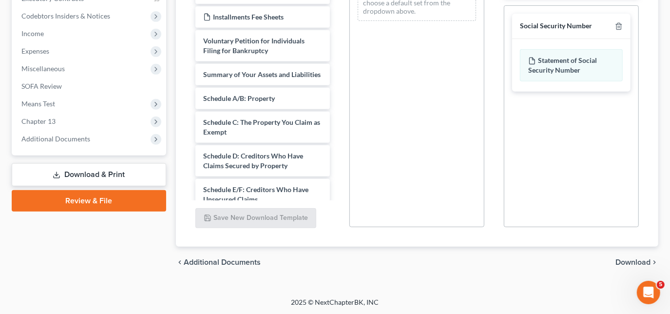
click at [625, 260] on span "Download" at bounding box center [632, 262] width 35 height 8
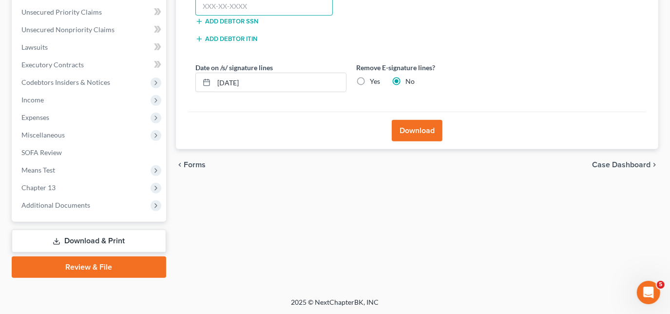
click at [299, 10] on input "text" at bounding box center [264, 6] width 138 height 19
type input "408-51-2971"
click at [409, 132] on button "Download" at bounding box center [417, 130] width 51 height 21
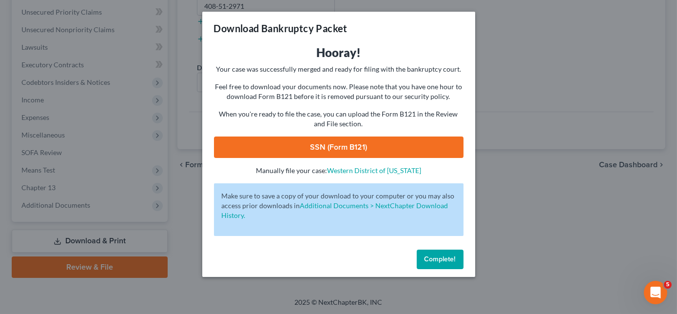
click at [400, 151] on link "SSN (Form B121)" at bounding box center [338, 146] width 249 height 21
click at [445, 258] on span "Complete!" at bounding box center [439, 259] width 31 height 8
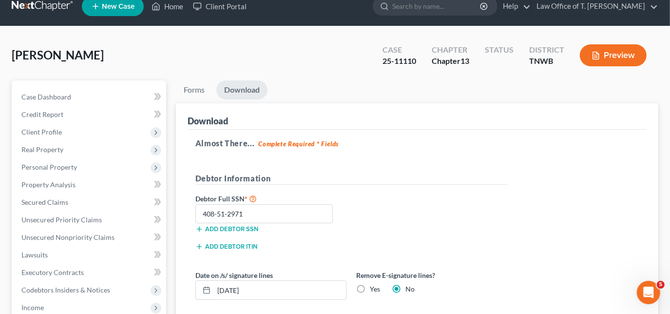
scroll to position [8, 0]
